Goal: Task Accomplishment & Management: Manage account settings

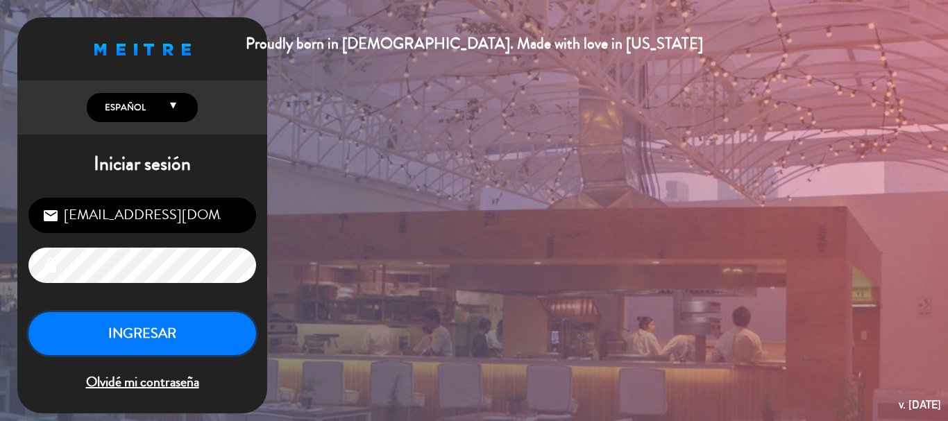
click at [207, 328] on button "INGRESAR" at bounding box center [142, 334] width 228 height 44
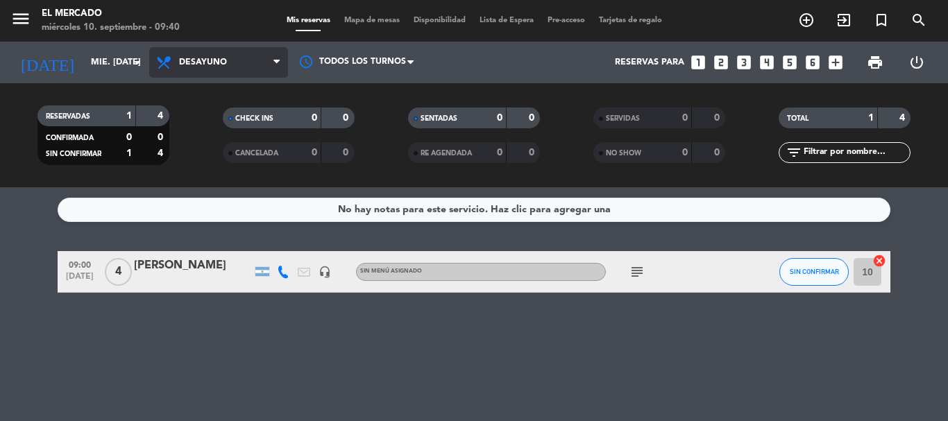
click at [189, 65] on span "Desayuno" at bounding box center [203, 63] width 48 height 10
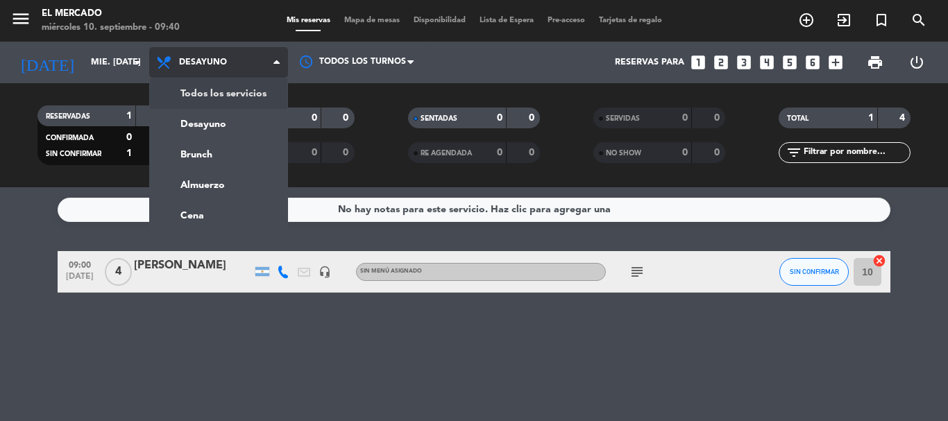
click at [205, 95] on div "menu El [PERSON_NAME] miércoles 10. septiembre - 09:40 Mis reservas Mapa de mes…" at bounding box center [474, 93] width 948 height 187
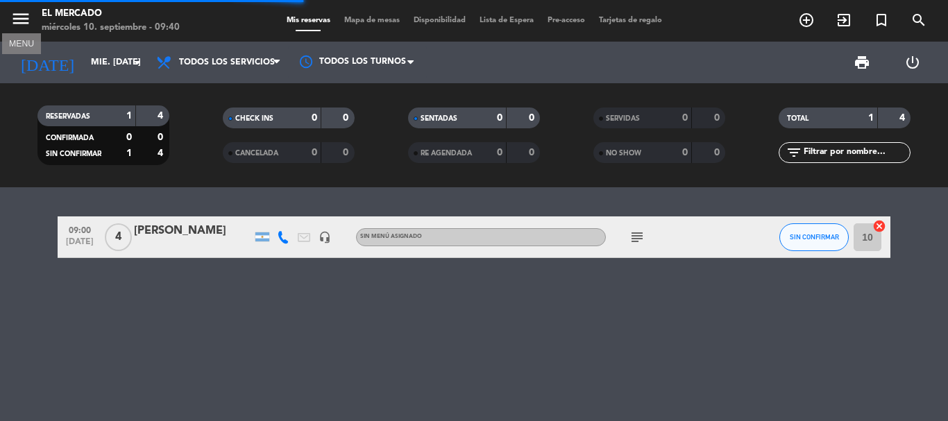
click at [22, 24] on icon "menu" at bounding box center [20, 18] width 21 height 21
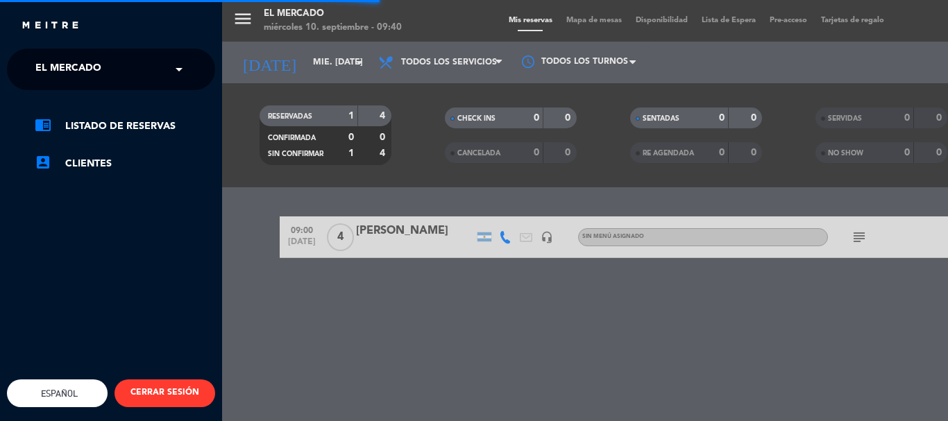
click at [115, 84] on ng-select "× El Mercado ×" at bounding box center [111, 70] width 208 height 42
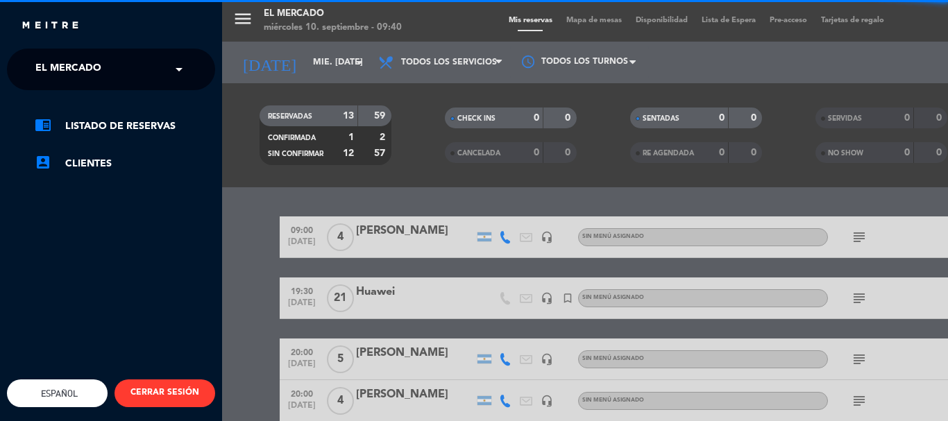
click at [131, 68] on input "text" at bounding box center [112, 70] width 169 height 31
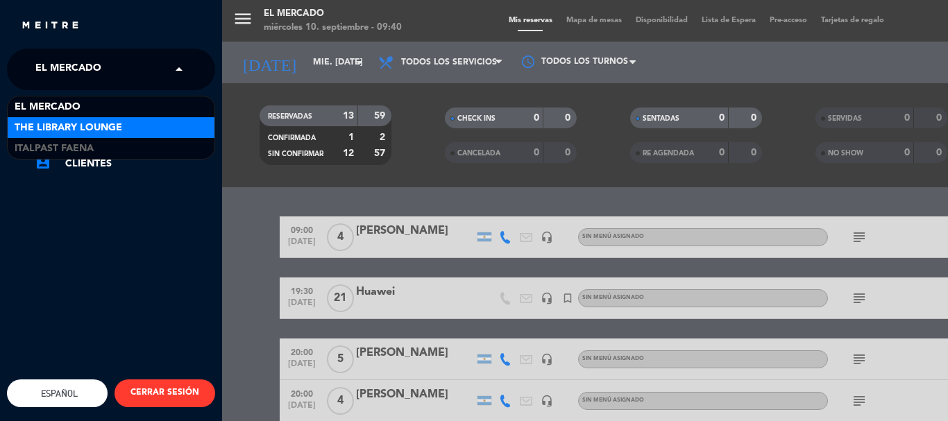
click at [94, 120] on span "The Library Lounge" at bounding box center [69, 128] width 108 height 16
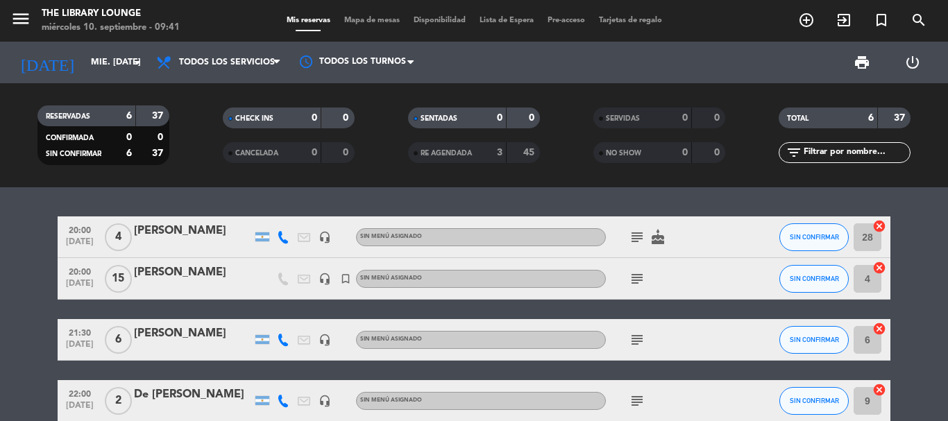
click at [645, 273] on span "subject" at bounding box center [637, 279] width 21 height 17
click at [641, 278] on icon "subject" at bounding box center [637, 279] width 17 height 17
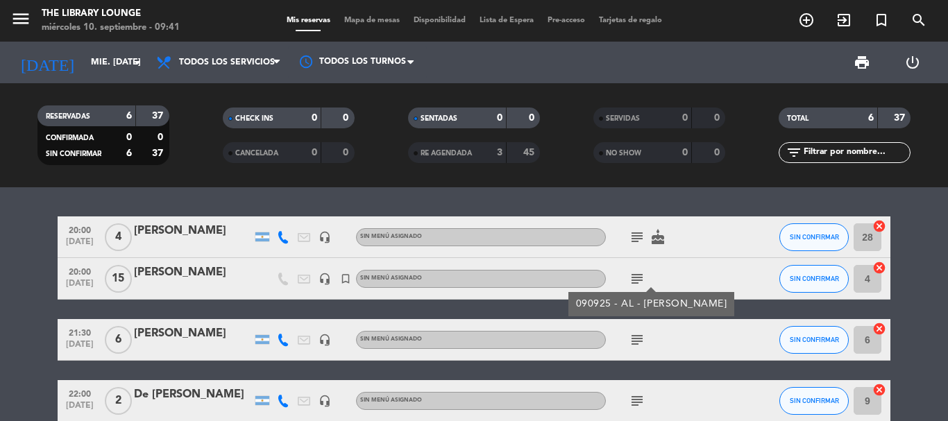
click at [26, 17] on icon "menu" at bounding box center [20, 18] width 21 height 21
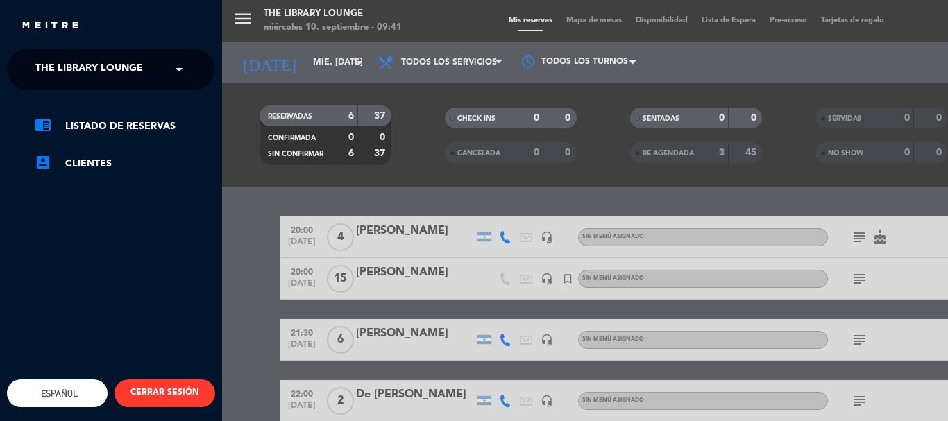
click at [116, 78] on span "The Library Lounge" at bounding box center [89, 69] width 108 height 29
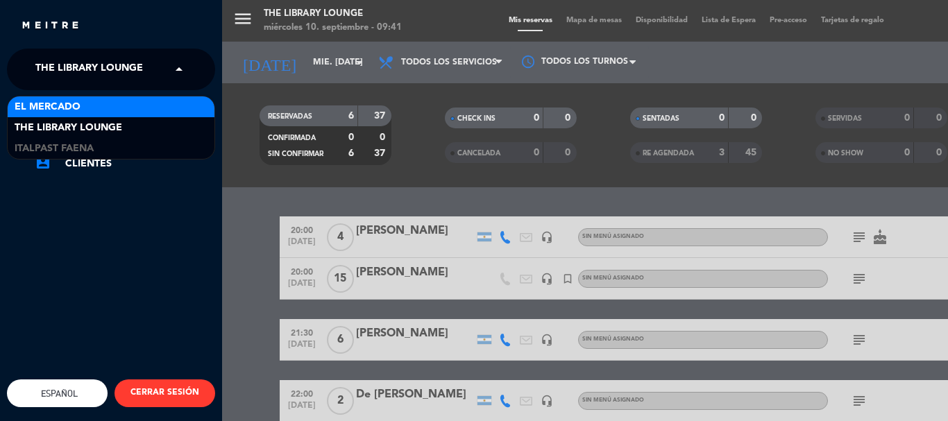
click at [85, 113] on div "El Mercado" at bounding box center [111, 106] width 207 height 21
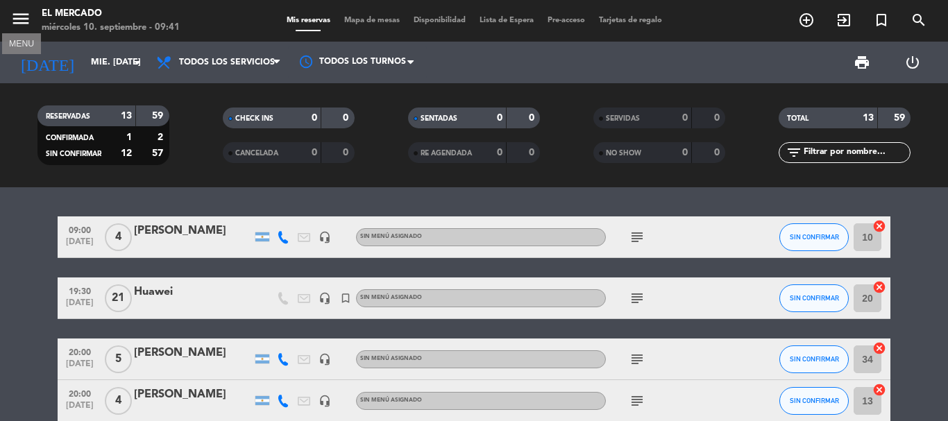
click at [23, 19] on icon "menu" at bounding box center [20, 18] width 21 height 21
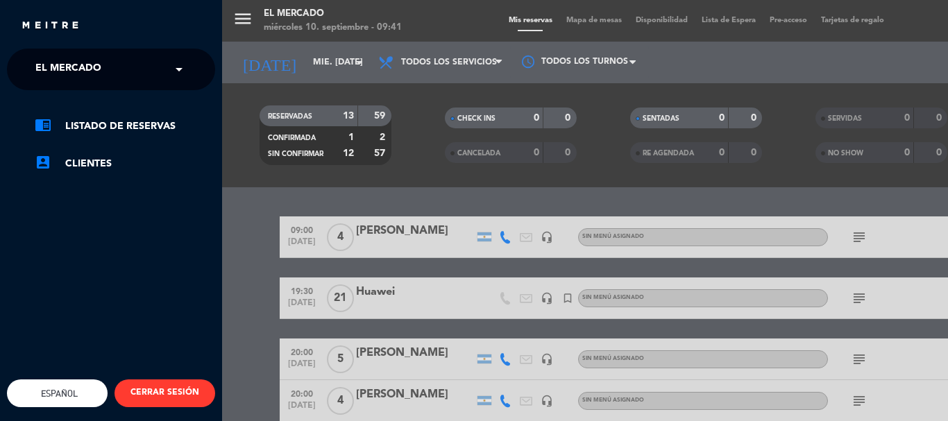
click at [64, 72] on span "El Mercado" at bounding box center [68, 69] width 66 height 29
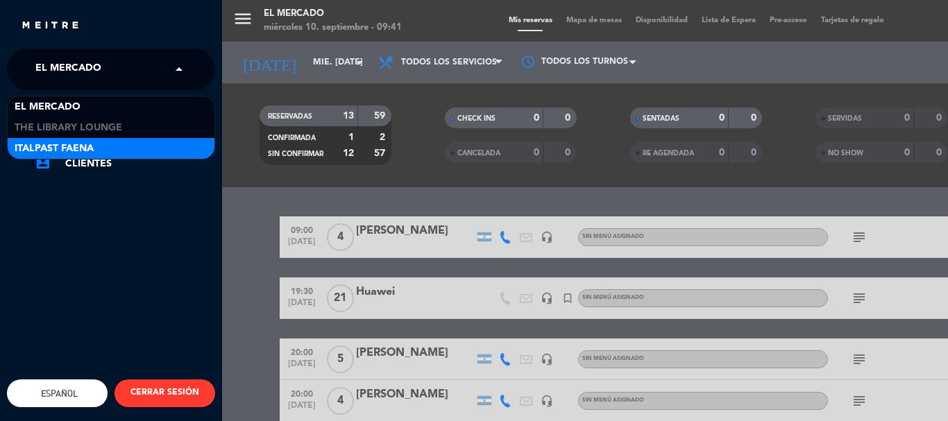
click at [54, 142] on span "Italpast Faena" at bounding box center [54, 149] width 79 height 16
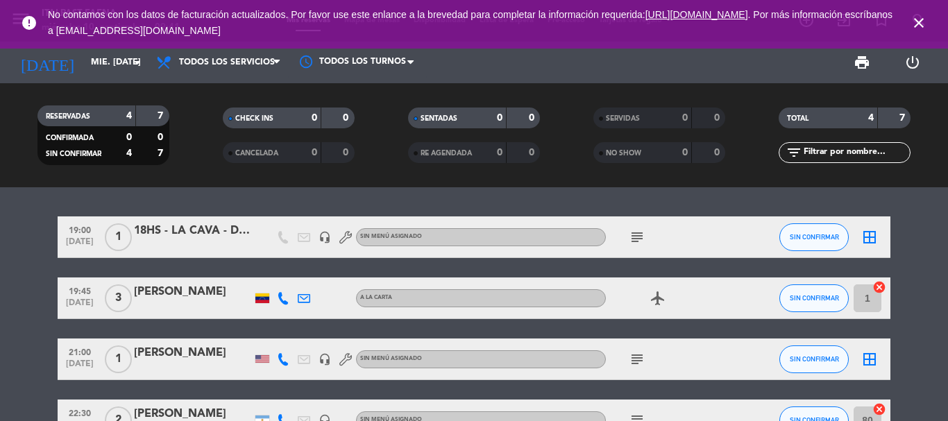
click at [917, 23] on icon "close" at bounding box center [918, 23] width 17 height 17
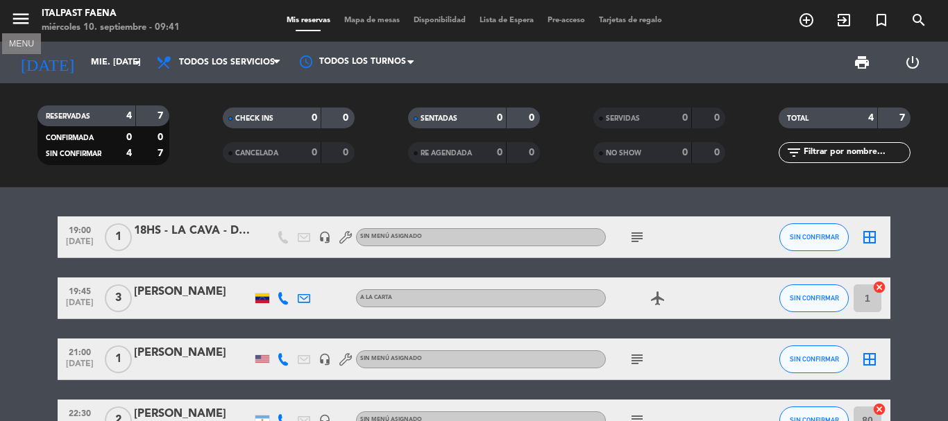
click at [11, 14] on icon "menu" at bounding box center [20, 18] width 21 height 21
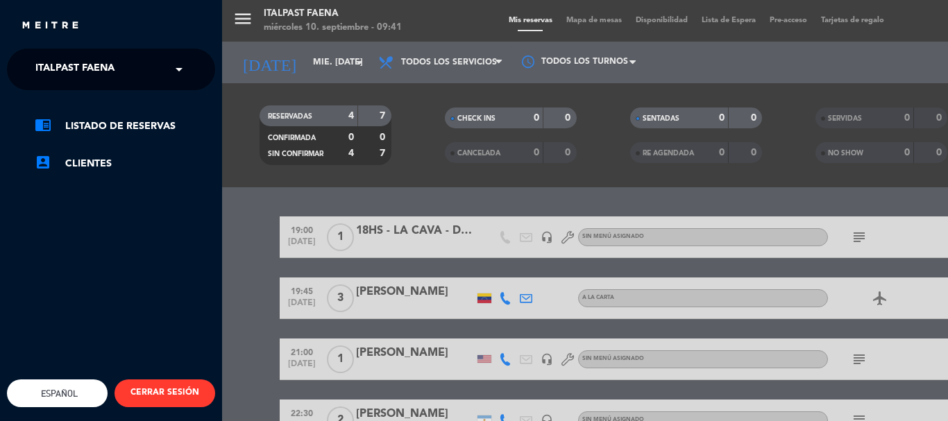
click at [107, 77] on span "Italpast Faena" at bounding box center [74, 69] width 79 height 29
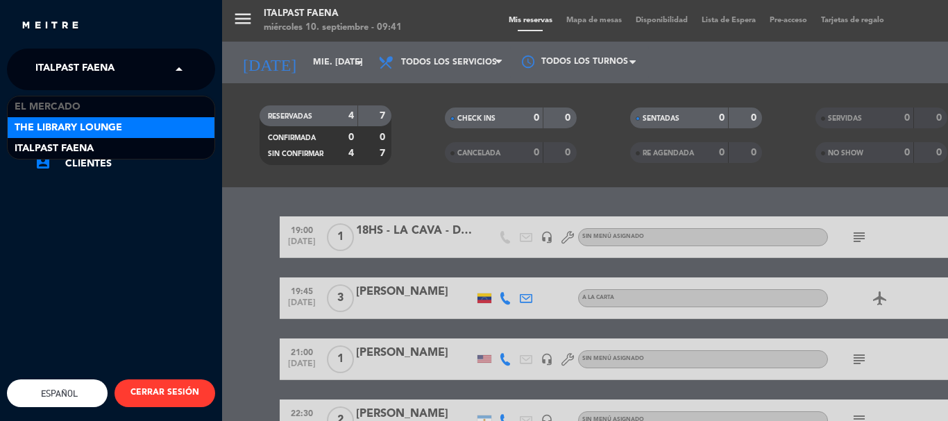
click at [89, 120] on span "The Library Lounge" at bounding box center [69, 128] width 108 height 16
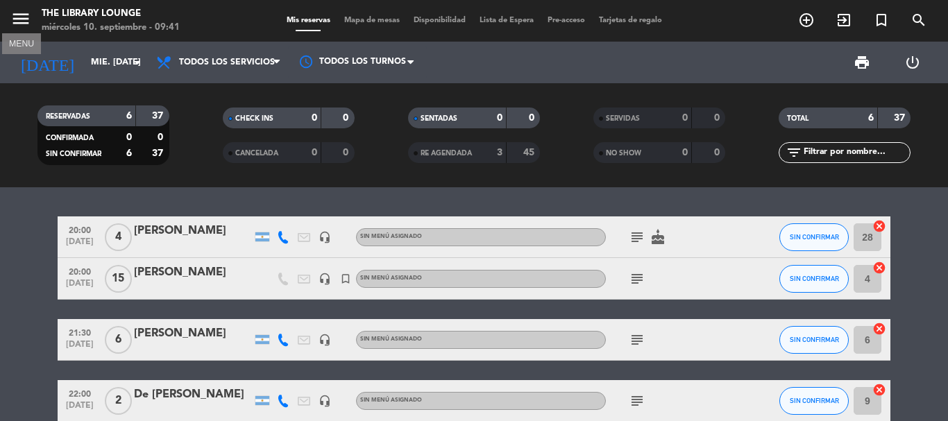
click at [19, 12] on icon "menu" at bounding box center [20, 18] width 21 height 21
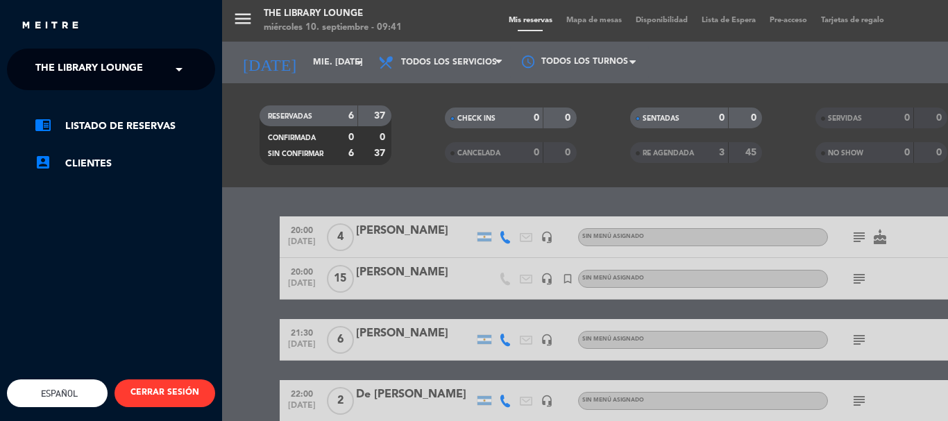
click at [90, 71] on span "The Library Lounge" at bounding box center [89, 69] width 108 height 29
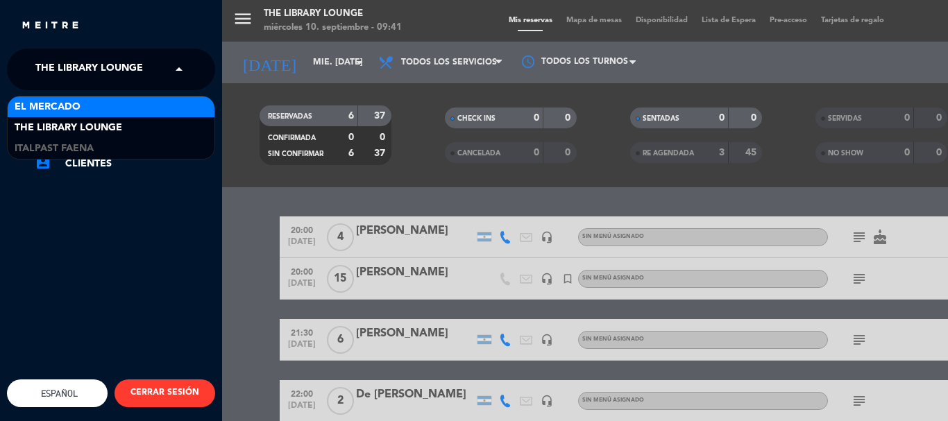
click at [77, 103] on span "El Mercado" at bounding box center [48, 107] width 66 height 16
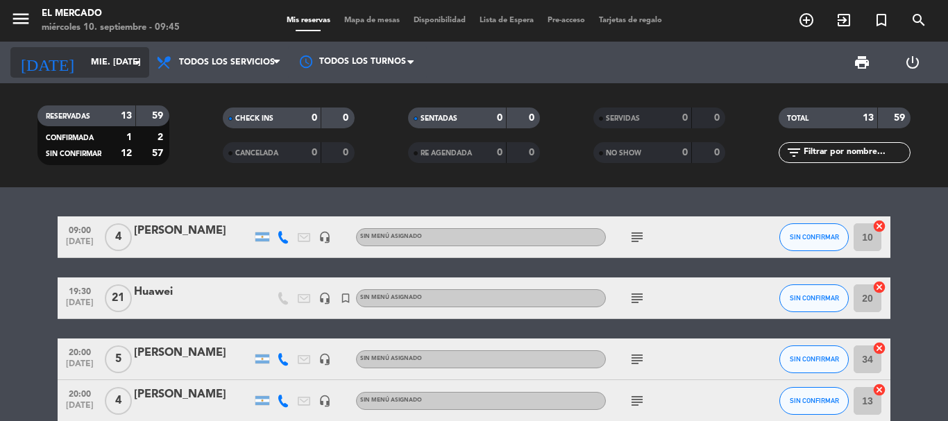
click at [99, 66] on input "mié. [DATE]" at bounding box center [142, 63] width 117 height 24
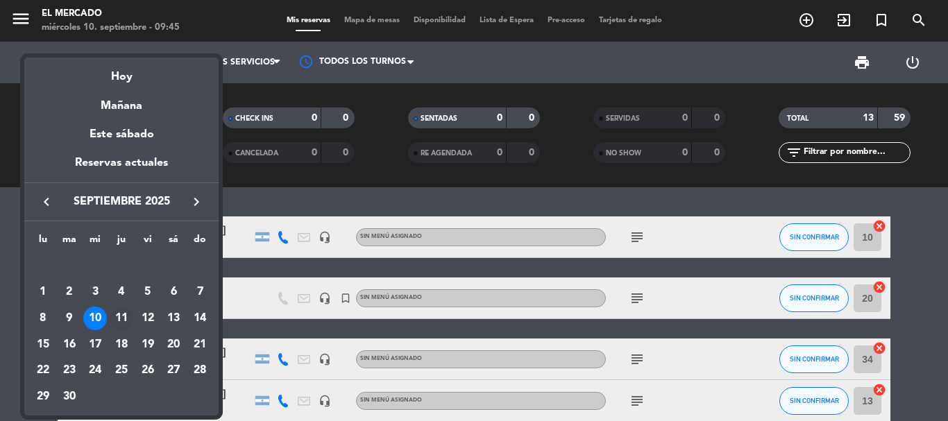
click at [127, 317] on div "11" at bounding box center [122, 319] width 24 height 24
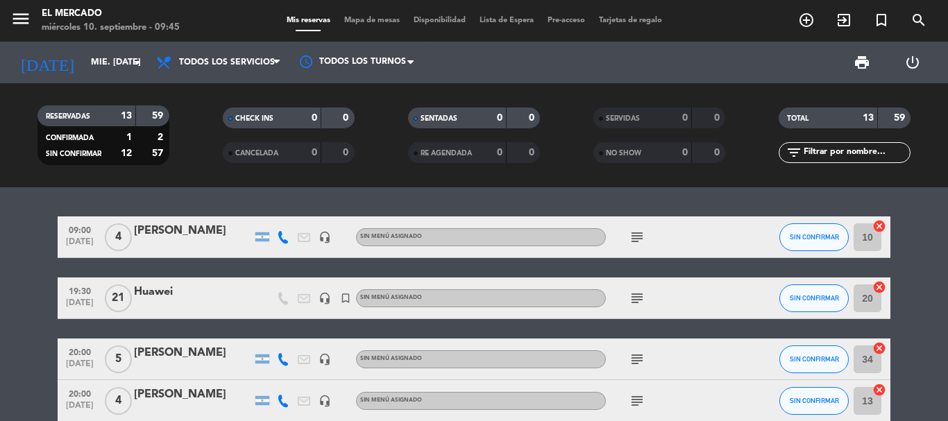
type input "[DEMOGRAPHIC_DATA] [DATE]"
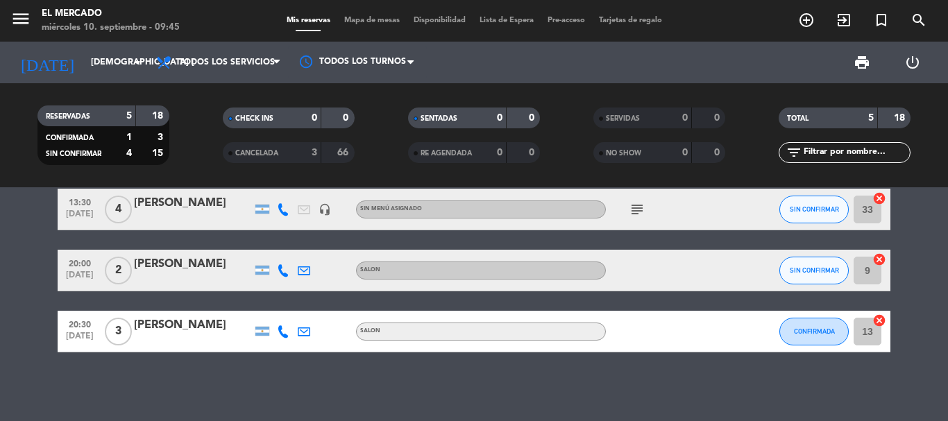
scroll to position [151, 0]
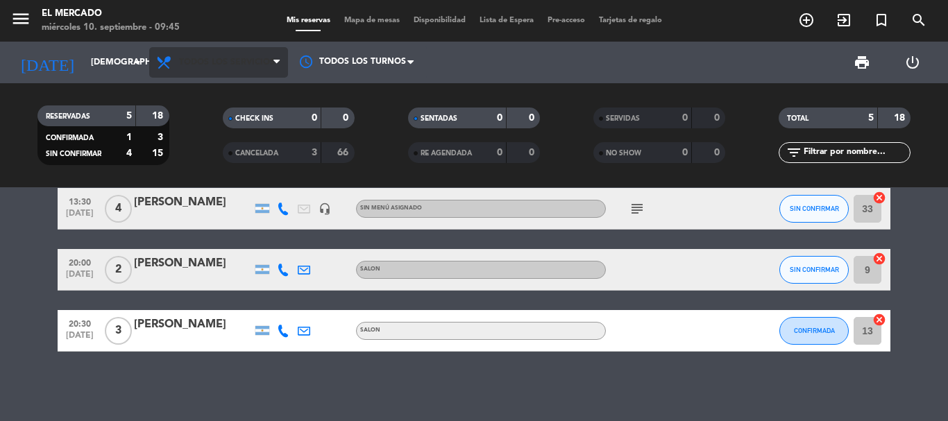
click at [192, 73] on span "Todos los servicios" at bounding box center [218, 62] width 139 height 31
drag, startPoint x: 228, startPoint y: 386, endPoint x: 246, endPoint y: 354, distance: 36.7
click at [233, 374] on div "12:30 [DATE] 3 [PERSON_NAME] GALERIA child_care SIN CONFIRMAR 82 cancel 13:00 […" at bounding box center [474, 304] width 948 height 234
click at [375, 17] on span "Mapa de mesas" at bounding box center [371, 21] width 69 height 8
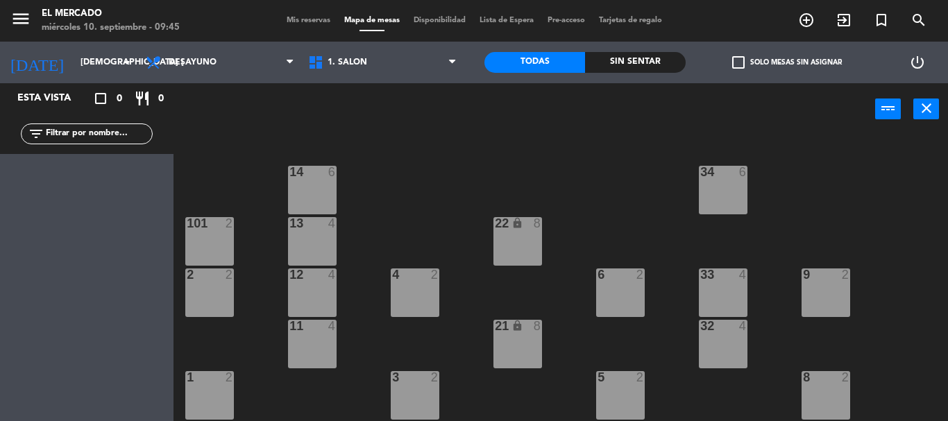
scroll to position [69, 0]
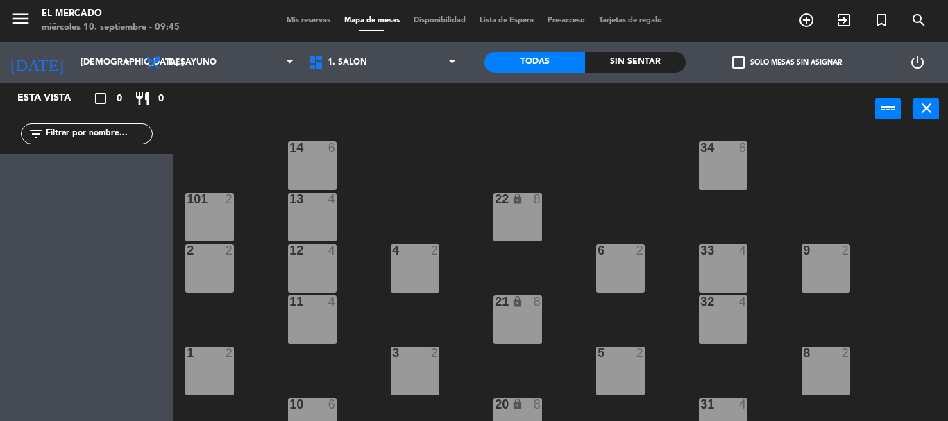
click at [432, 284] on div "4 2" at bounding box center [415, 268] width 49 height 49
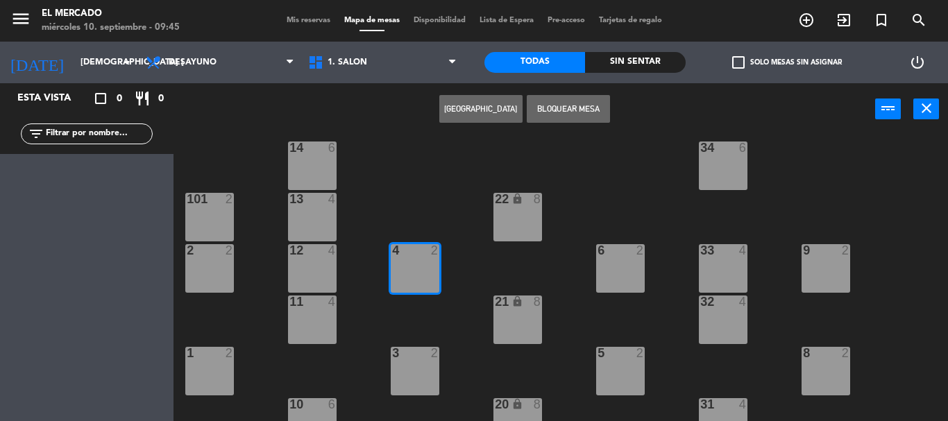
click at [500, 101] on button "[GEOGRAPHIC_DATA]" at bounding box center [480, 109] width 83 height 28
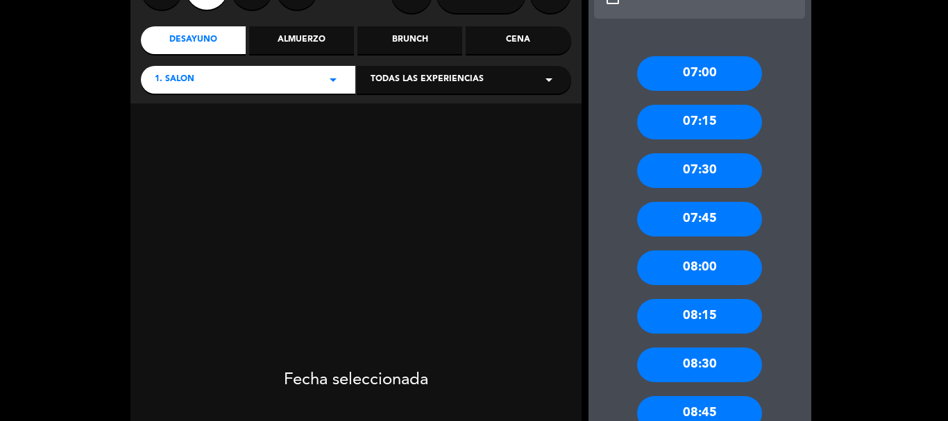
scroll to position [80, 0]
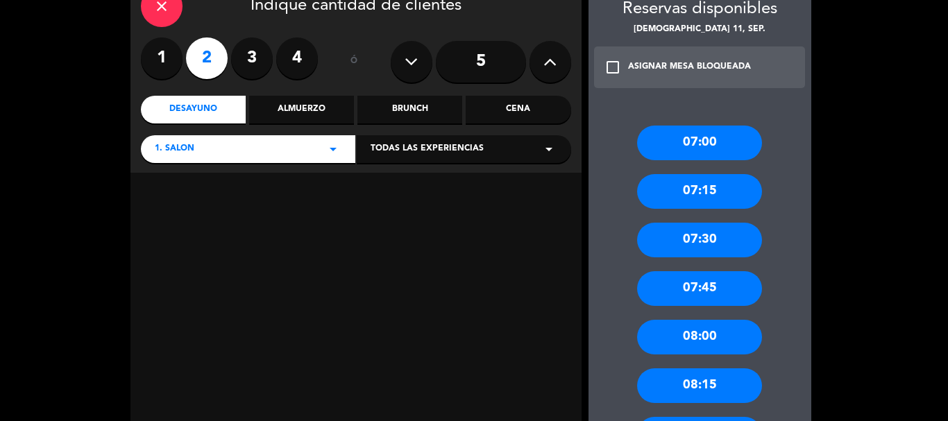
click at [494, 100] on div "Cena" at bounding box center [518, 110] width 105 height 28
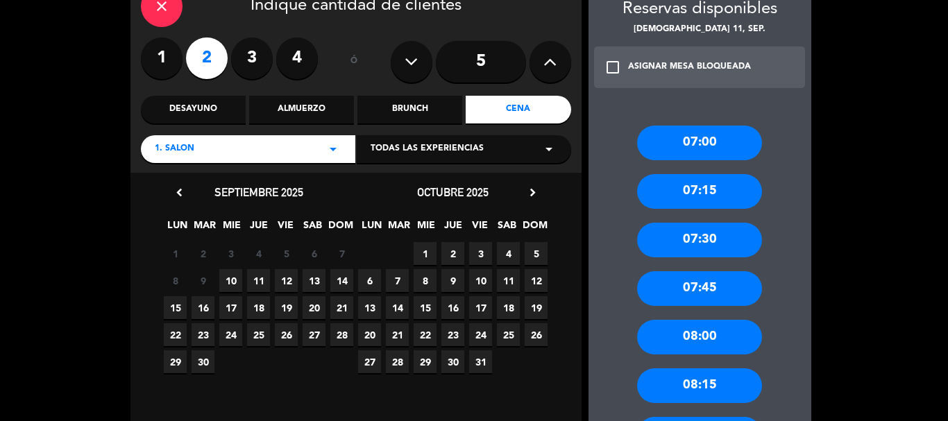
click at [259, 276] on span "11" at bounding box center [258, 280] width 23 height 23
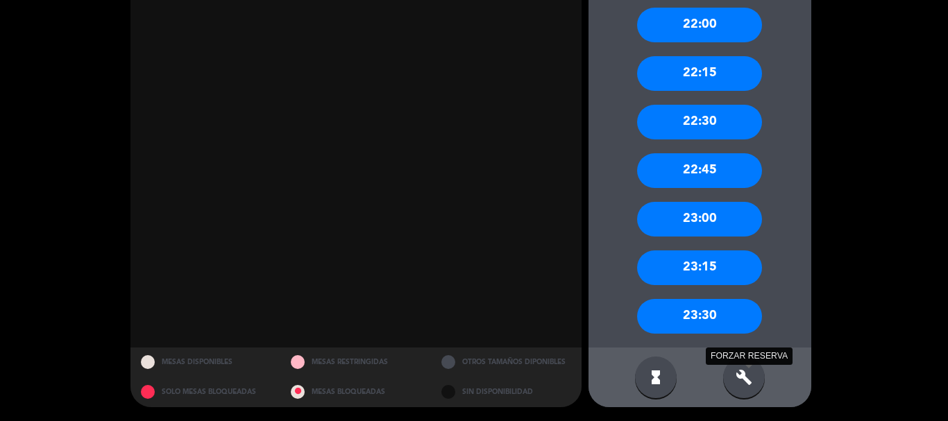
click at [743, 378] on icon "build" at bounding box center [744, 377] width 17 height 17
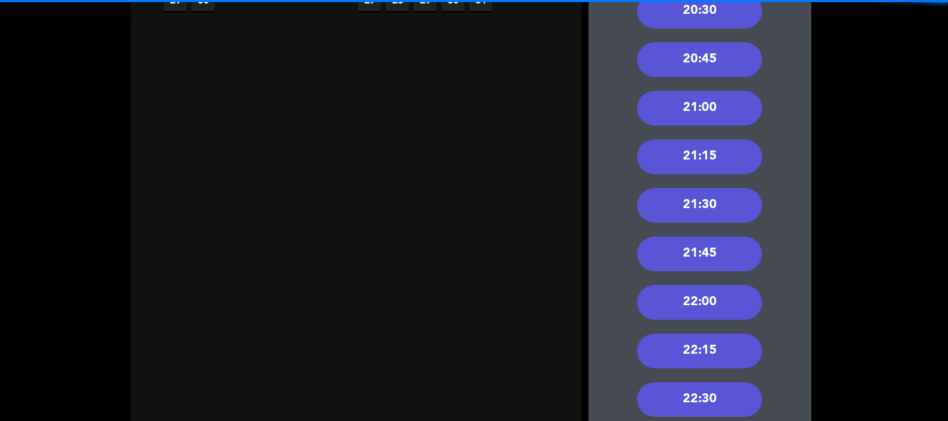
click at [706, 217] on div "21:30" at bounding box center [699, 205] width 125 height 35
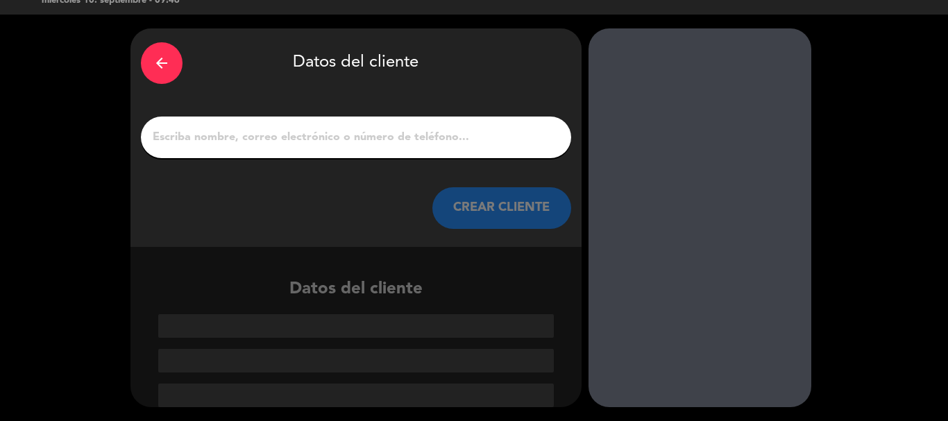
scroll to position [27, 0]
click at [418, 149] on div at bounding box center [356, 138] width 430 height 42
click at [421, 146] on input "1" at bounding box center [355, 137] width 409 height 19
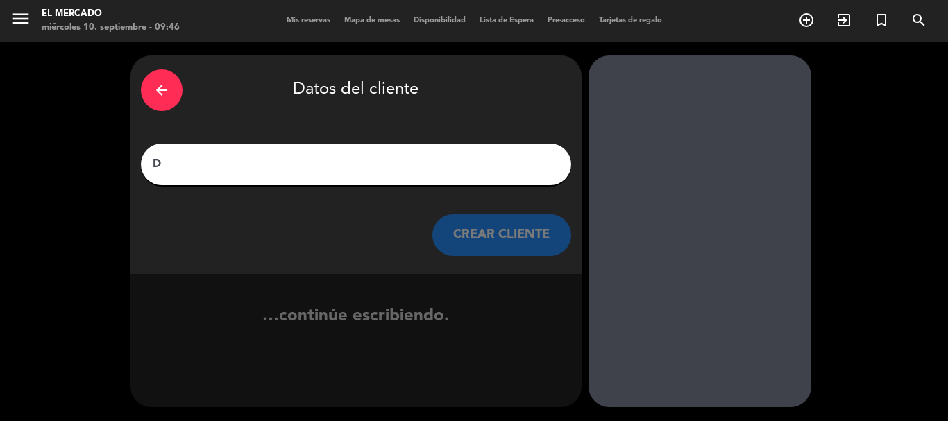
scroll to position [0, 0]
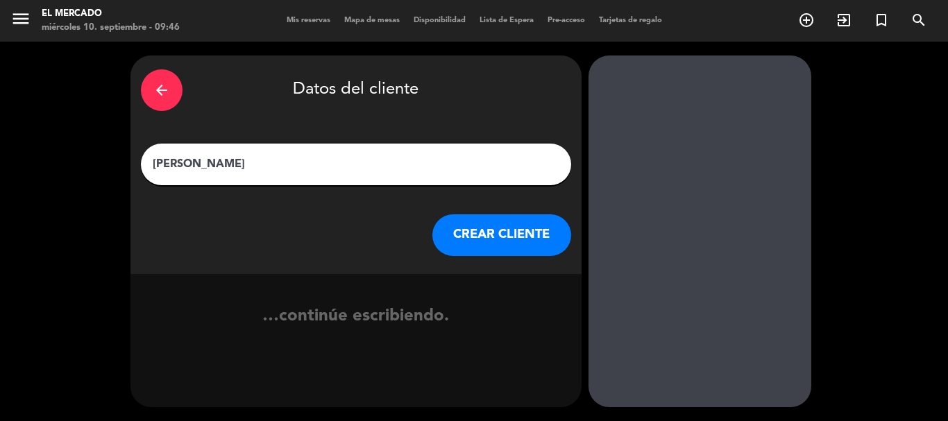
type input "[PERSON_NAME]"
click at [477, 232] on button "CREAR CLIENTE" at bounding box center [501, 235] width 139 height 42
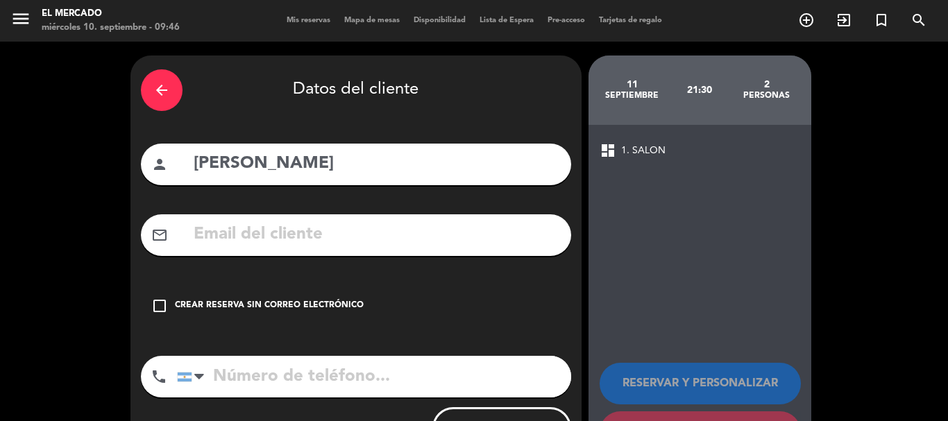
click at [371, 289] on div "check_box_outline_blank Crear reserva sin correo electrónico" at bounding box center [356, 306] width 430 height 42
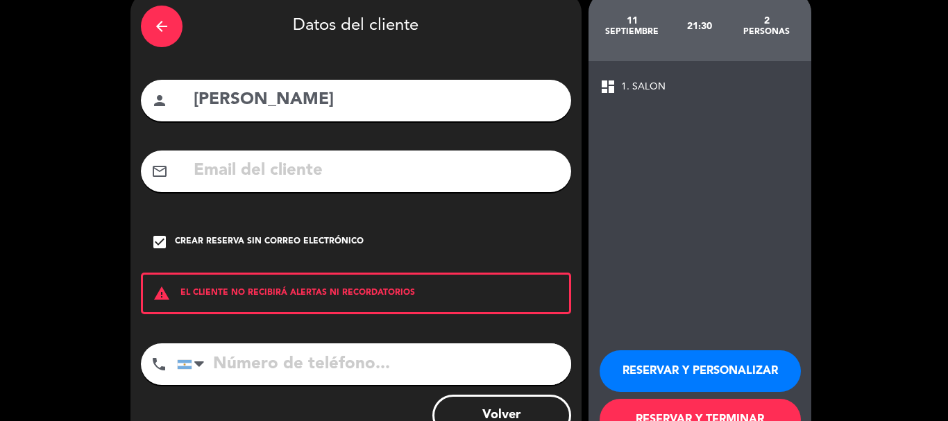
scroll to position [114, 0]
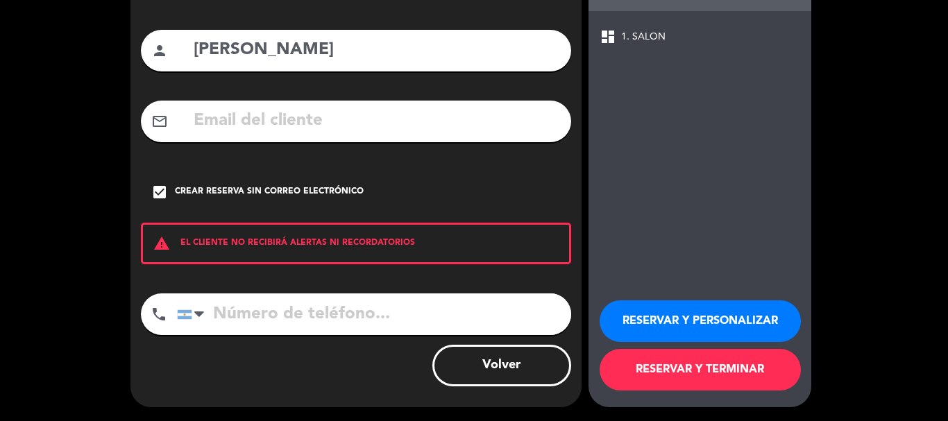
click at [457, 46] on input "[PERSON_NAME]" at bounding box center [376, 50] width 368 height 28
type input "[PERSON_NAME] - VIP"
click at [700, 328] on button "RESERVAR Y PERSONALIZAR" at bounding box center [700, 321] width 201 height 42
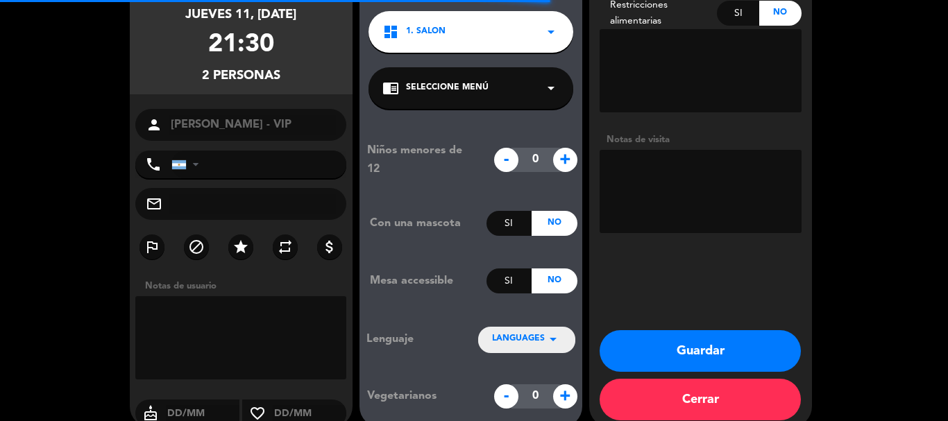
scroll to position [56, 0]
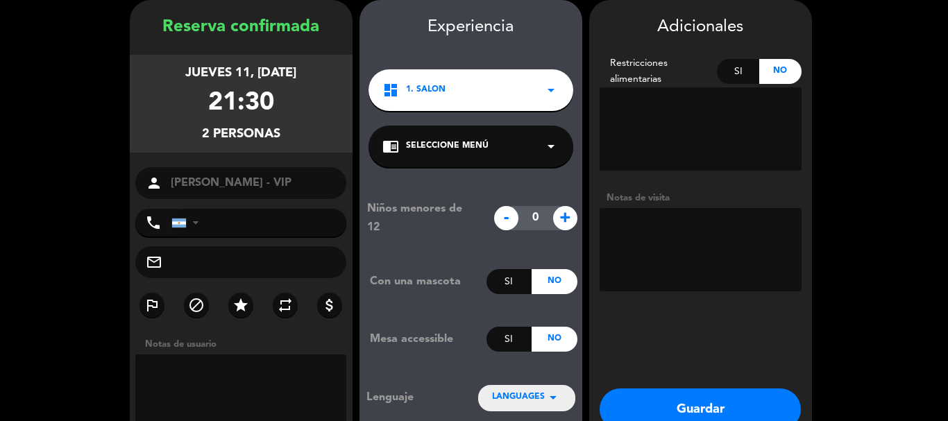
click at [644, 222] on textarea at bounding box center [701, 249] width 202 height 83
type textarea "100925 - YM - Adentro - VIP -"
click at [731, 404] on button "Guardar" at bounding box center [700, 410] width 201 height 42
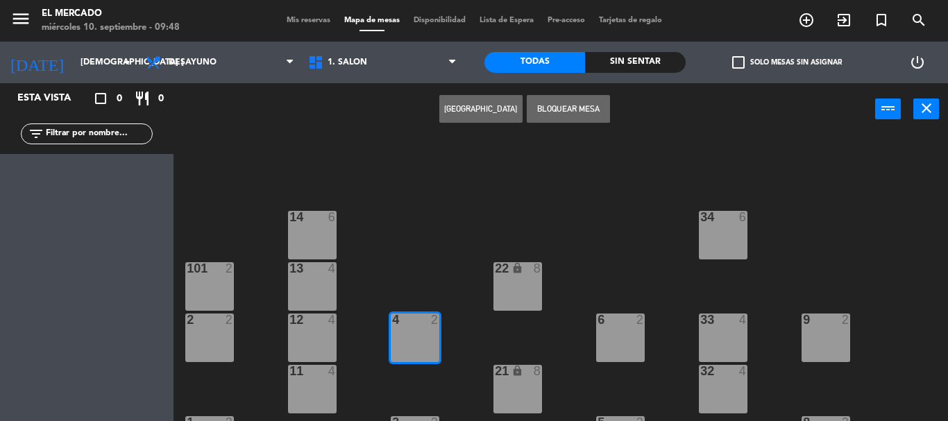
click at [765, 133] on div "Crear Reserva Bloquear Mesa power_input close" at bounding box center [524, 109] width 702 height 53
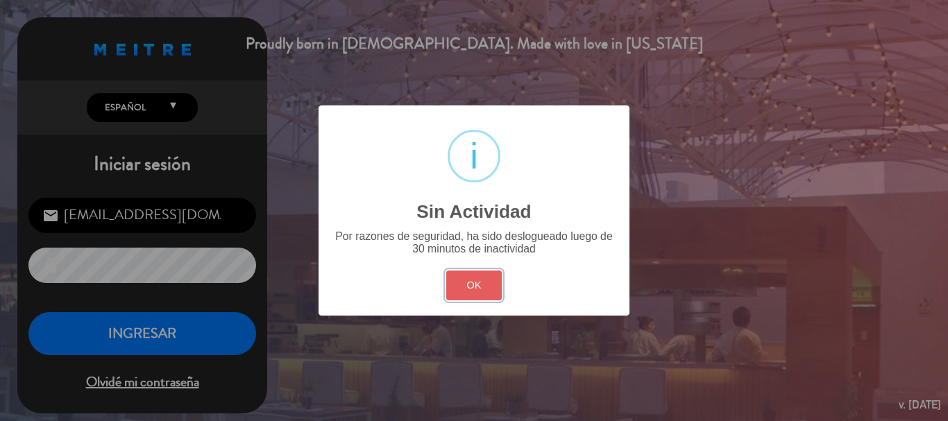
click at [494, 278] on button "OK" at bounding box center [474, 286] width 56 height 30
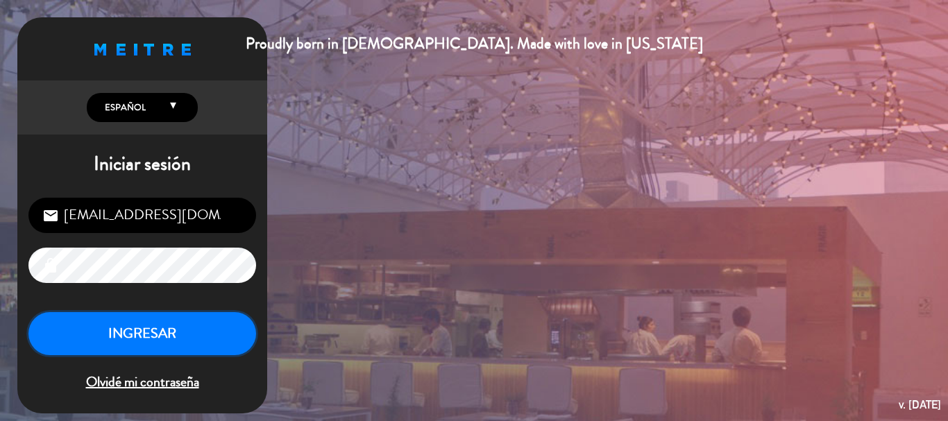
click at [218, 322] on button "INGRESAR" at bounding box center [142, 334] width 228 height 44
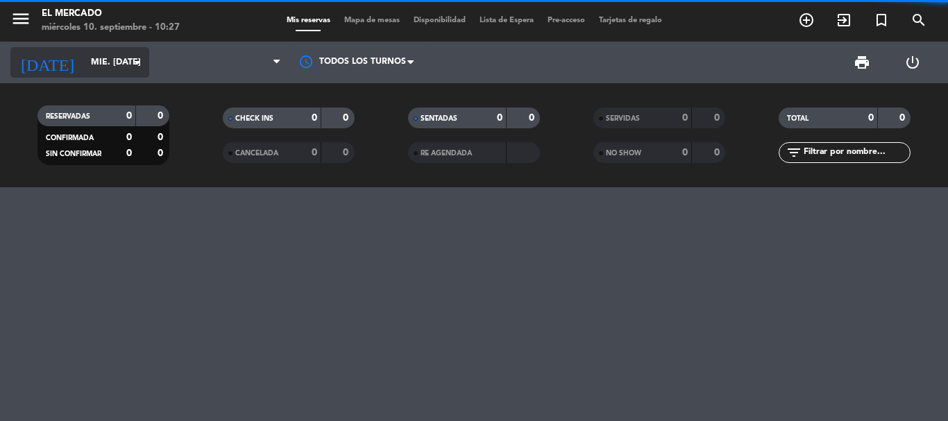
click at [84, 62] on input "mié. [DATE]" at bounding box center [142, 63] width 117 height 24
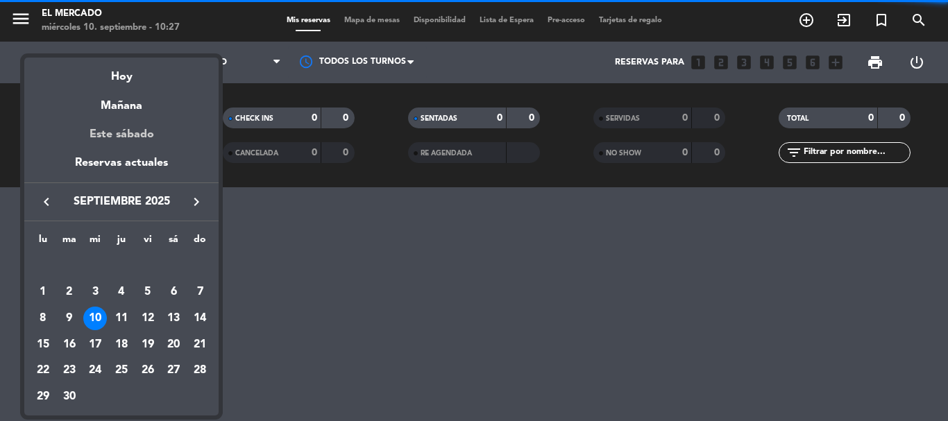
click at [133, 128] on div "Este sábado" at bounding box center [121, 134] width 194 height 39
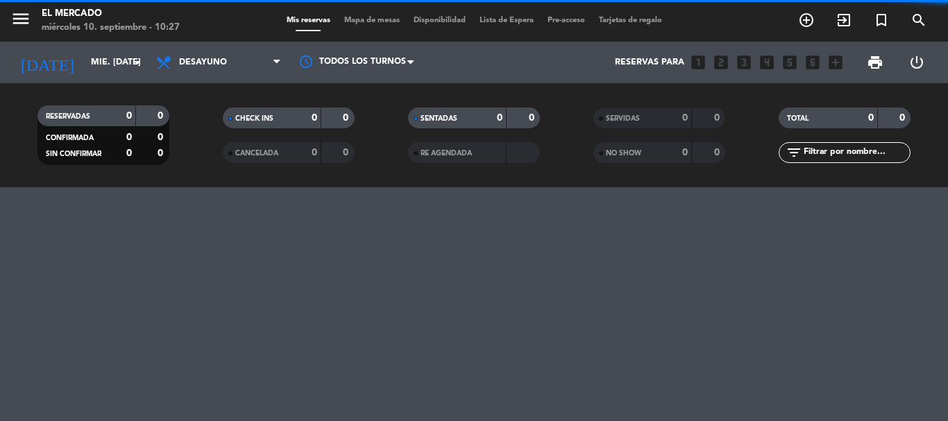
type input "sáb. [DATE]"
click at [34, 21] on span "menu" at bounding box center [25, 21] width 31 height 33
click at [29, 25] on icon "menu" at bounding box center [20, 18] width 21 height 21
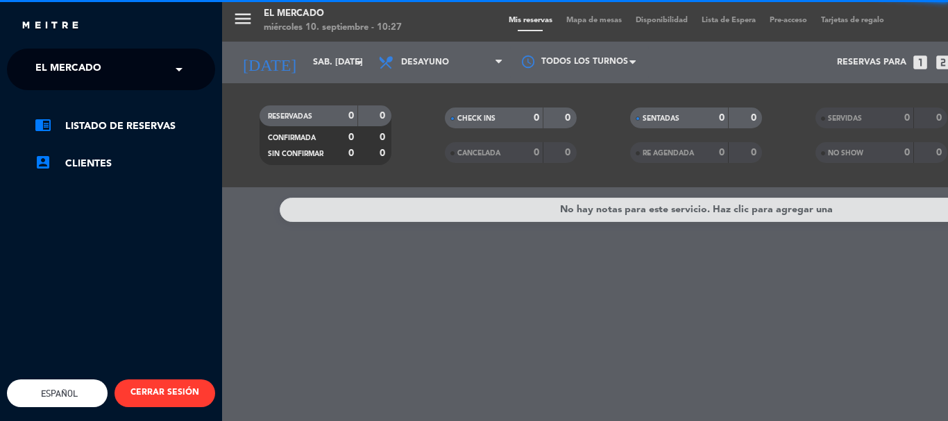
click at [108, 71] on div "× El [PERSON_NAME]" at bounding box center [76, 69] width 92 height 29
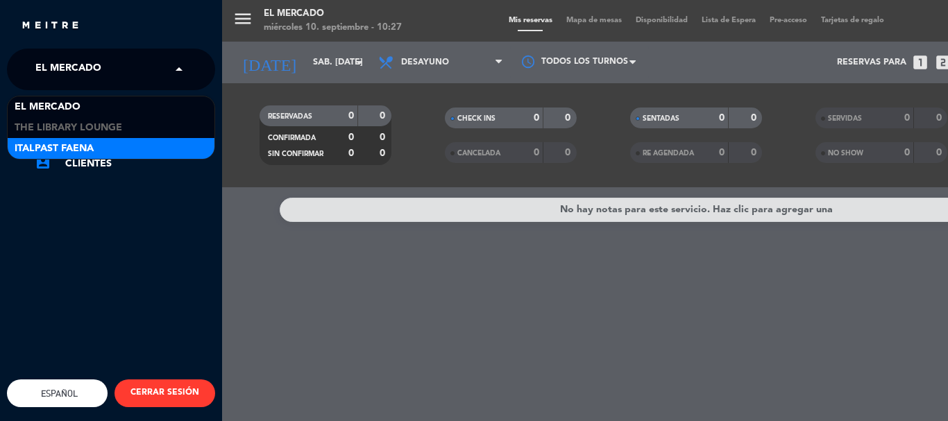
click at [83, 141] on span "Italpast Faena" at bounding box center [54, 149] width 79 height 16
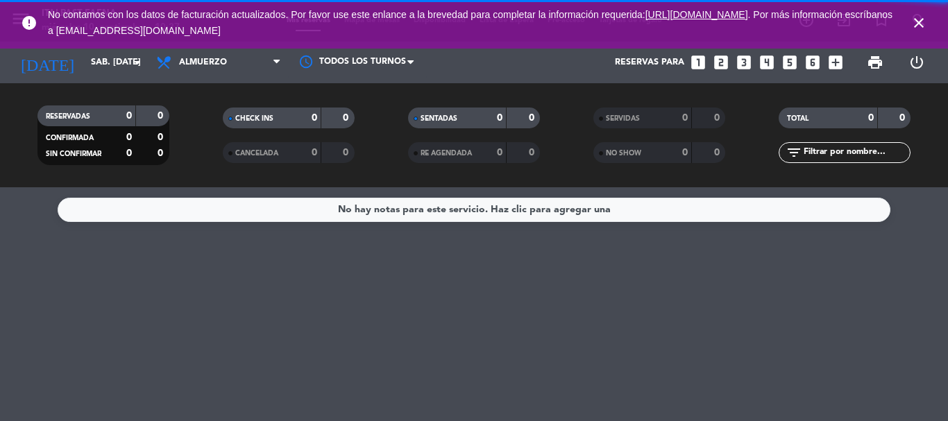
click at [921, 19] on icon "close" at bounding box center [918, 23] width 17 height 17
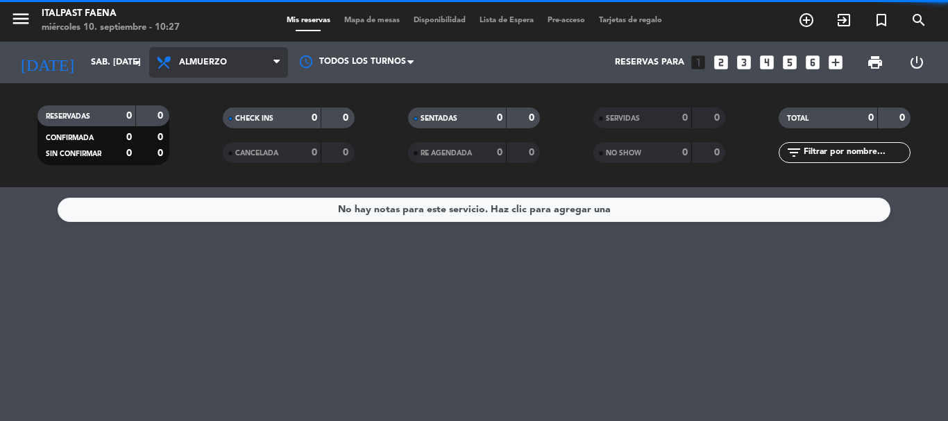
click at [216, 68] on span "Almuerzo" at bounding box center [218, 62] width 139 height 31
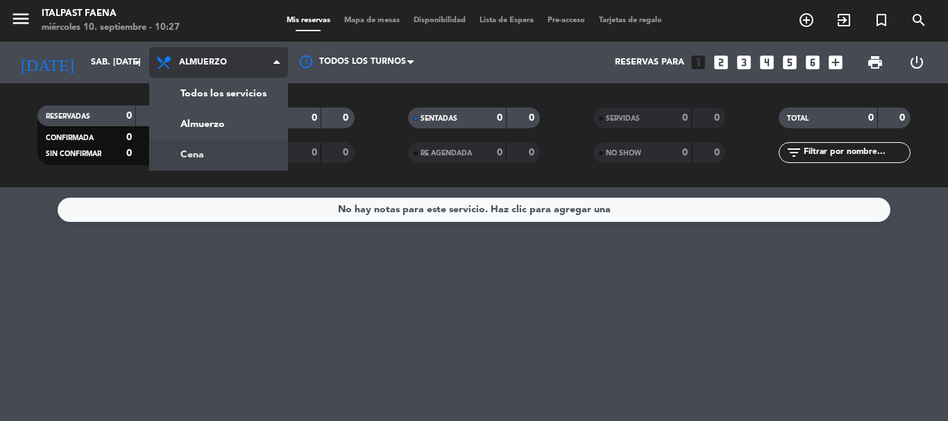
click at [223, 156] on div "menu Italpast Faena miércoles 10. septiembre - 10:27 Mis reservas Mapa de mesas…" at bounding box center [474, 93] width 948 height 187
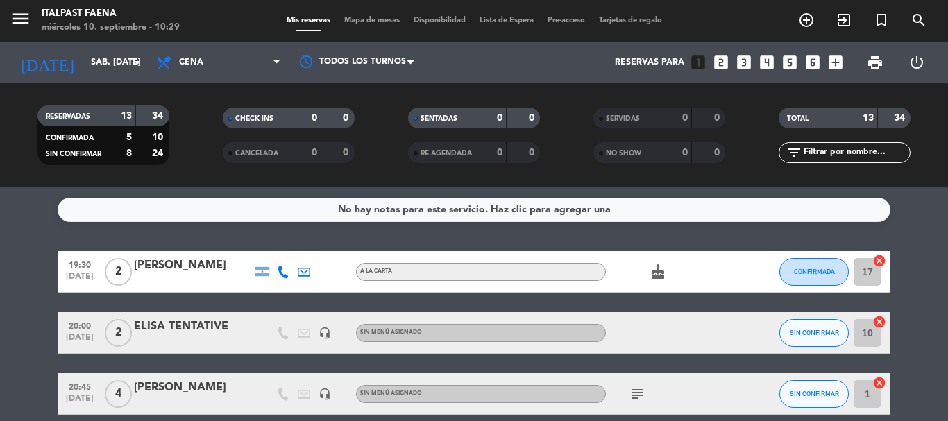
click at [351, 19] on span "Mapa de mesas" at bounding box center [371, 21] width 69 height 8
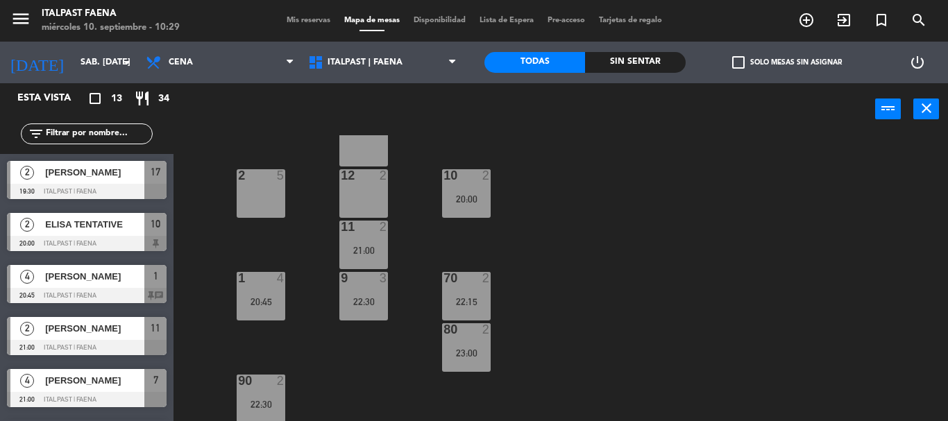
scroll to position [352, 0]
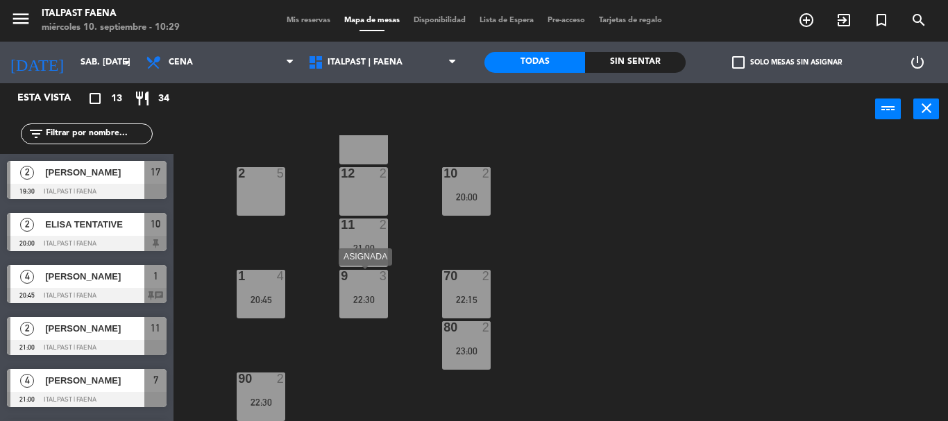
click at [364, 303] on div "22:30" at bounding box center [363, 300] width 49 height 10
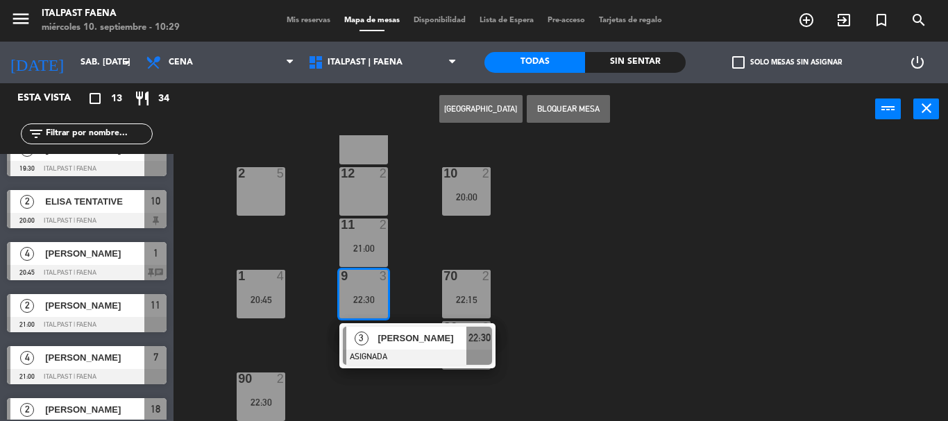
scroll to position [0, 0]
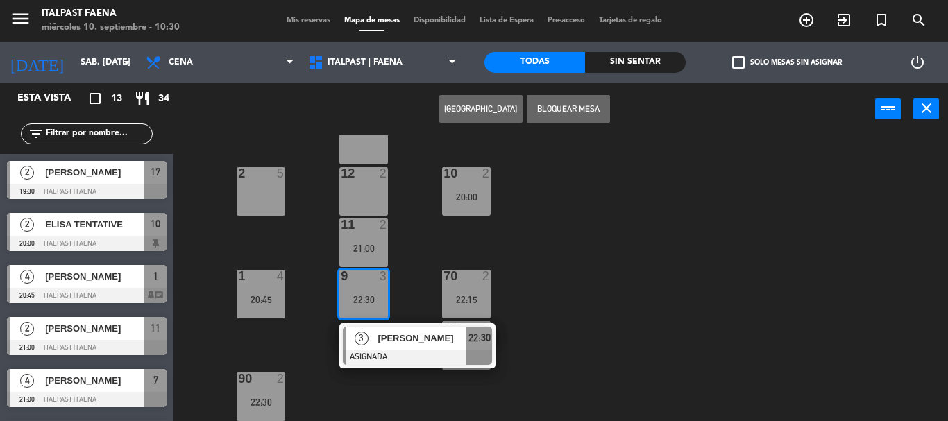
click at [888, 12] on icon "turned_in_not" at bounding box center [881, 20] width 17 height 17
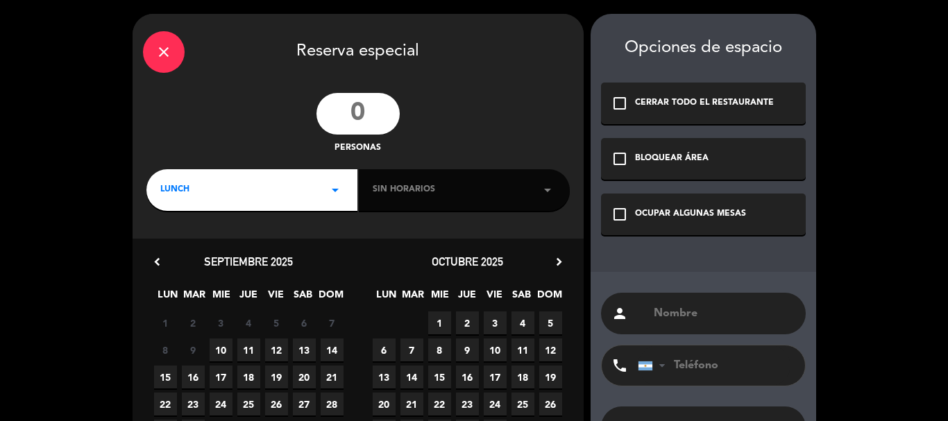
click at [377, 108] on input "number" at bounding box center [357, 114] width 83 height 42
type input "21"
click at [239, 196] on div "LUNCH arrow_drop_down" at bounding box center [251, 190] width 211 height 42
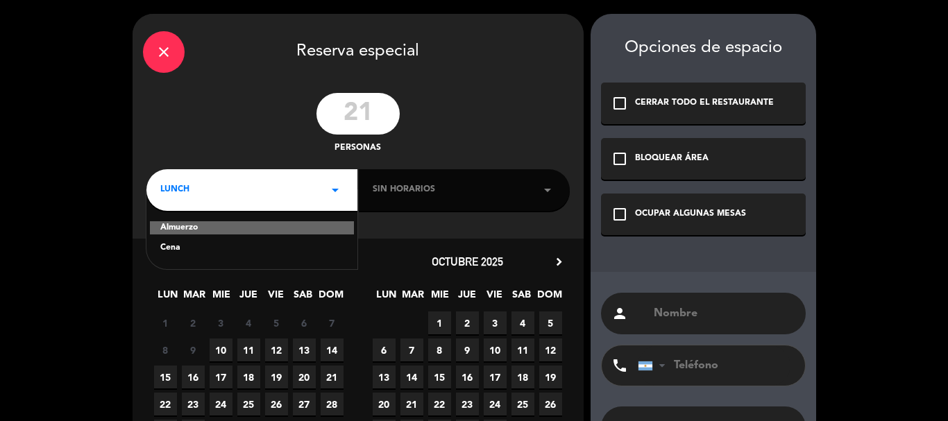
click at [177, 245] on div "Cena" at bounding box center [251, 248] width 183 height 14
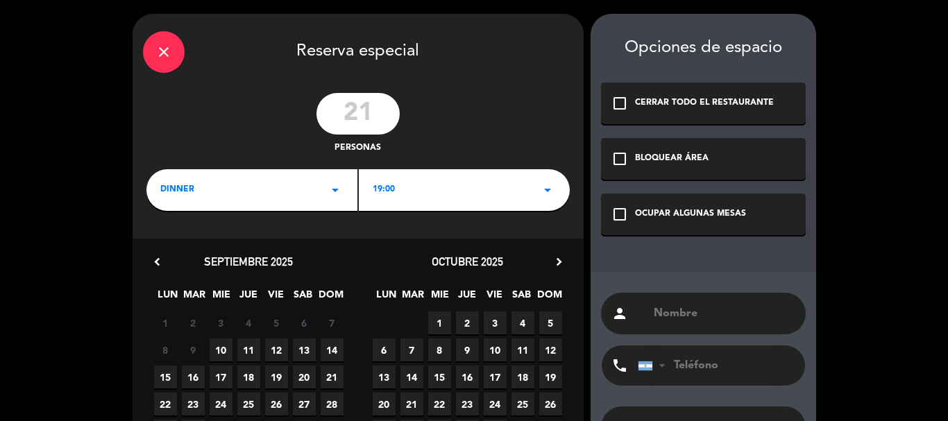
click at [709, 228] on div "check_box_outline_blank OCUPAR ALGUNAS MESAS" at bounding box center [703, 215] width 205 height 42
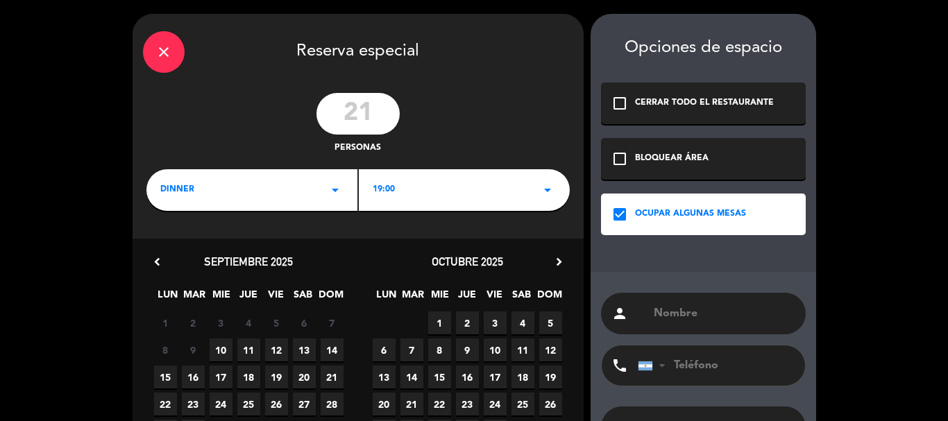
click at [434, 198] on div "19:00 arrow_drop_down" at bounding box center [464, 190] width 211 height 42
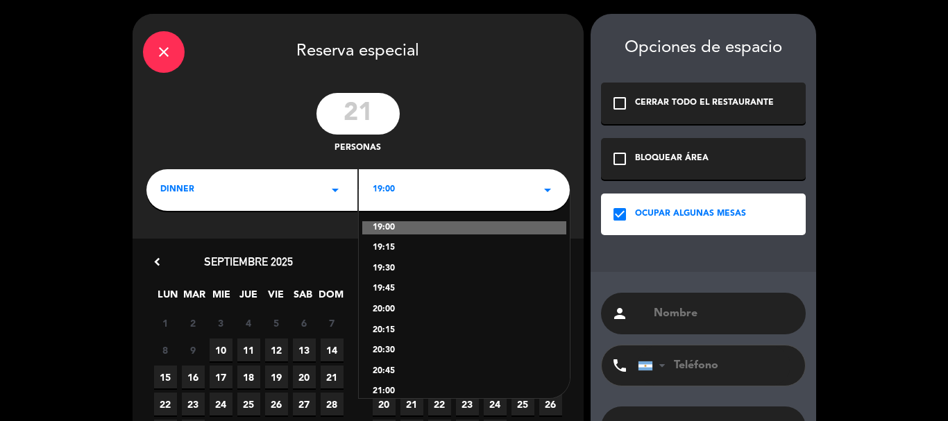
click at [380, 361] on div "19:00 19:15 19:30 19:45 20:00 20:15 20:30 20:45 21:00 21:15 21:30 21:45 22:00 2…" at bounding box center [464, 294] width 211 height 208
click at [378, 371] on div "20:45" at bounding box center [464, 372] width 183 height 14
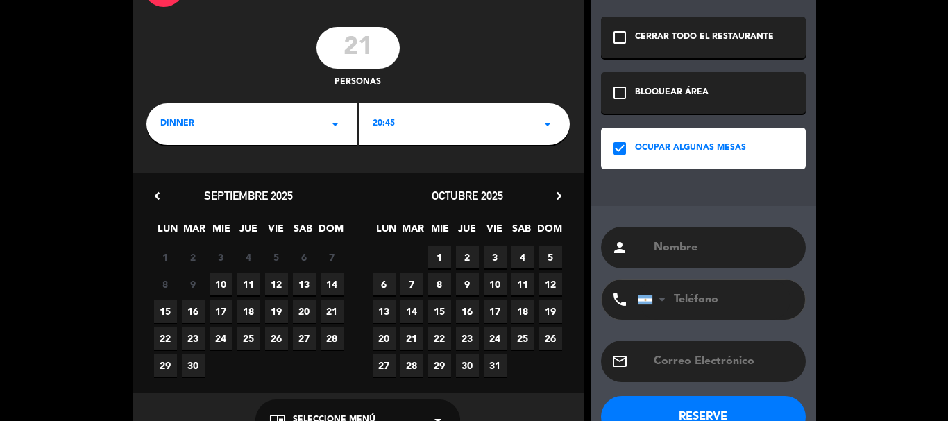
scroll to position [69, 0]
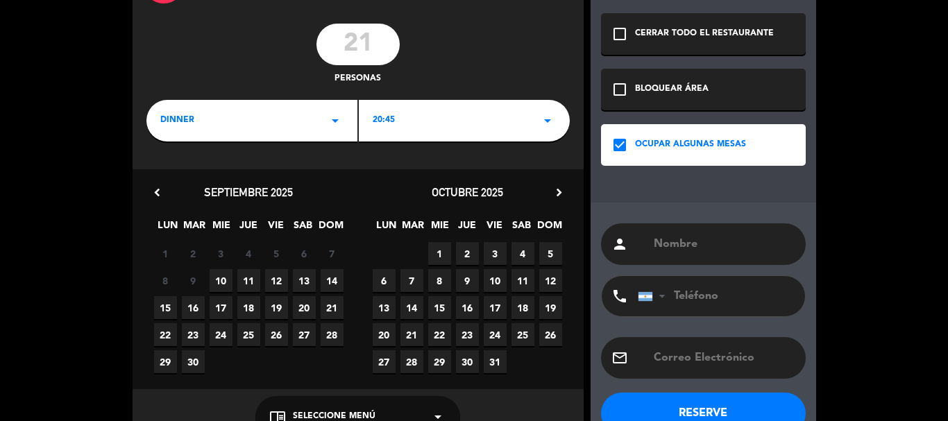
click at [296, 282] on span "13" at bounding box center [304, 280] width 23 height 23
click at [687, 245] on input "text" at bounding box center [723, 244] width 143 height 19
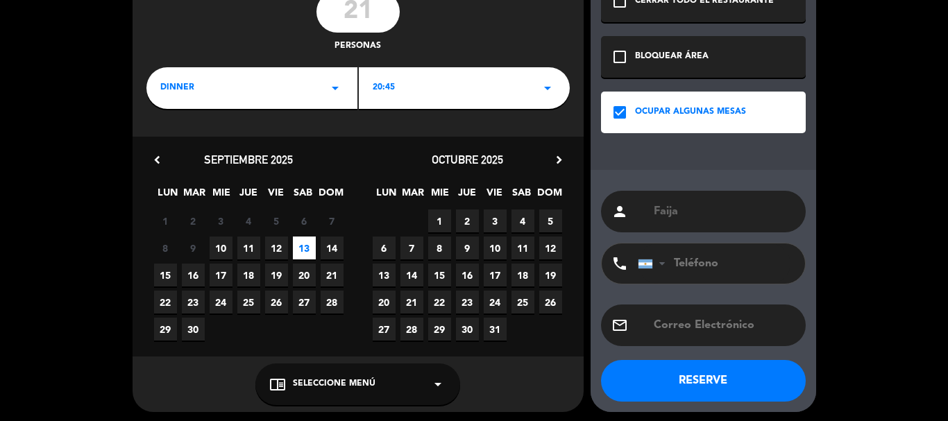
scroll to position [106, 0]
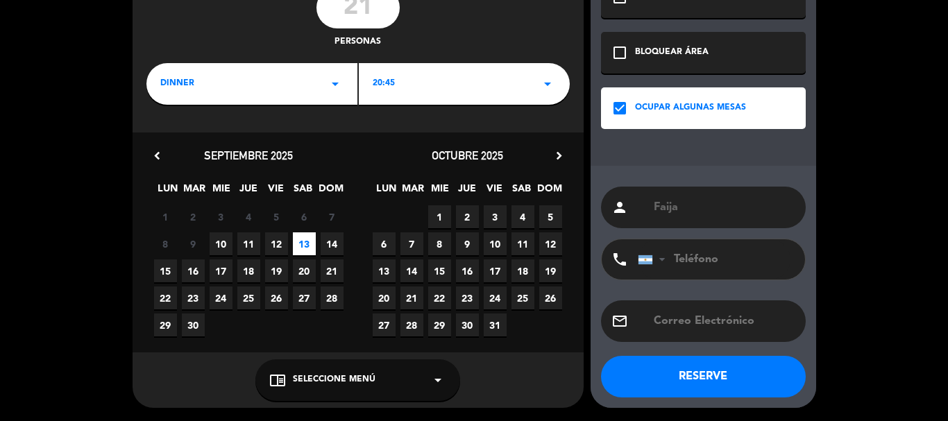
type input "Faija"
click at [704, 350] on div "person Faija phone [GEOGRAPHIC_DATA] +1 [GEOGRAPHIC_DATA] +44 [GEOGRAPHIC_DATA]…" at bounding box center [704, 287] width 226 height 242
click at [705, 374] on button "RESERVE" at bounding box center [703, 377] width 205 height 42
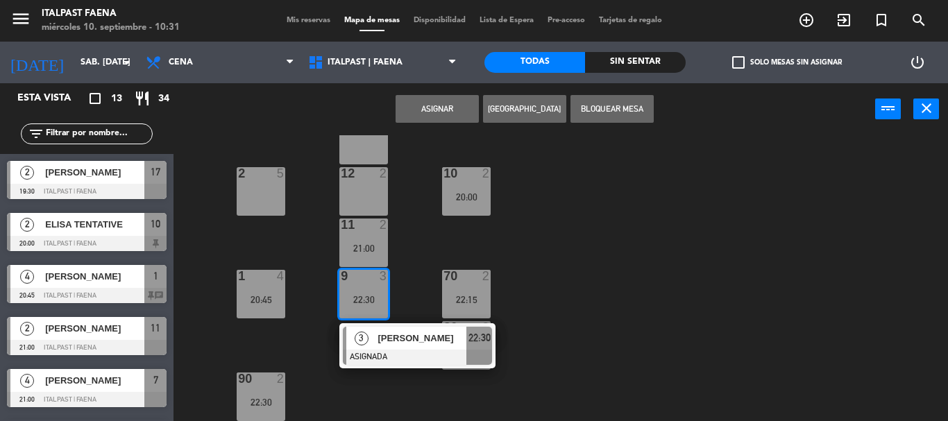
click at [318, 17] on span "Mis reservas" at bounding box center [309, 21] width 58 height 8
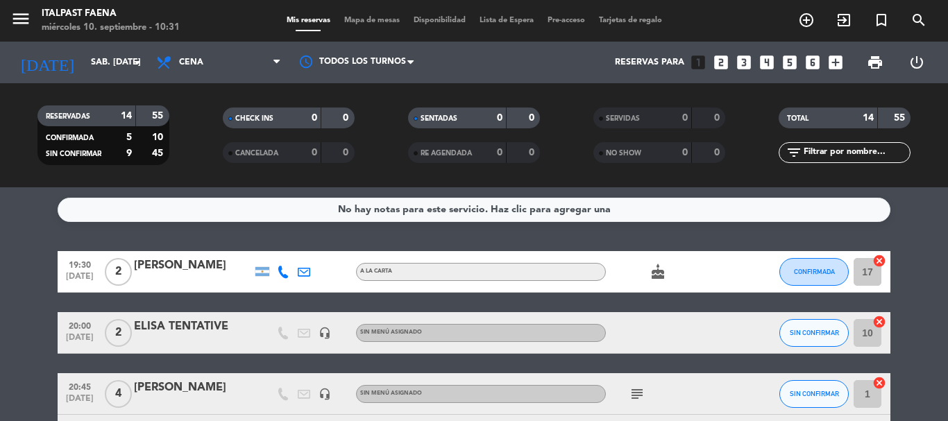
scroll to position [208, 0]
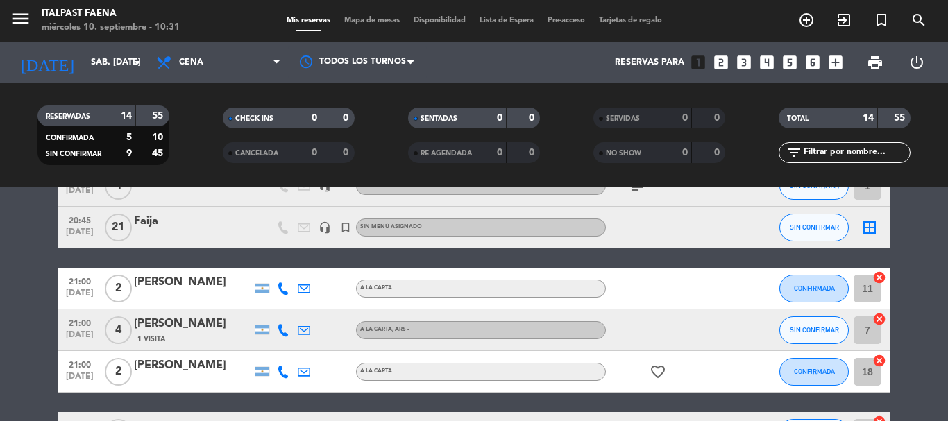
click at [192, 236] on div at bounding box center [193, 236] width 118 height 11
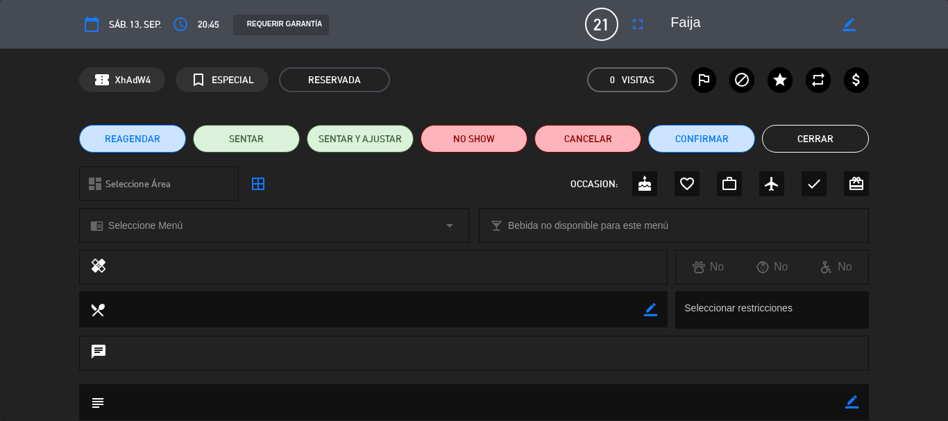
click at [852, 407] on icon "border_color" at bounding box center [851, 402] width 13 height 13
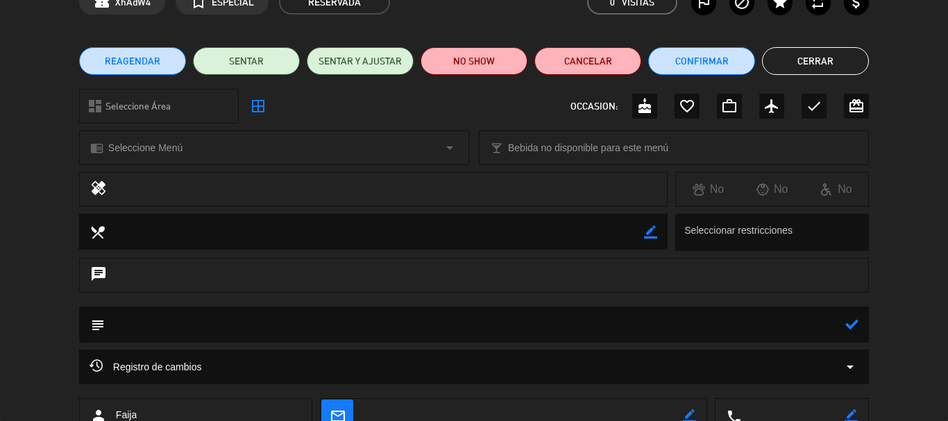
scroll to position [139, 0]
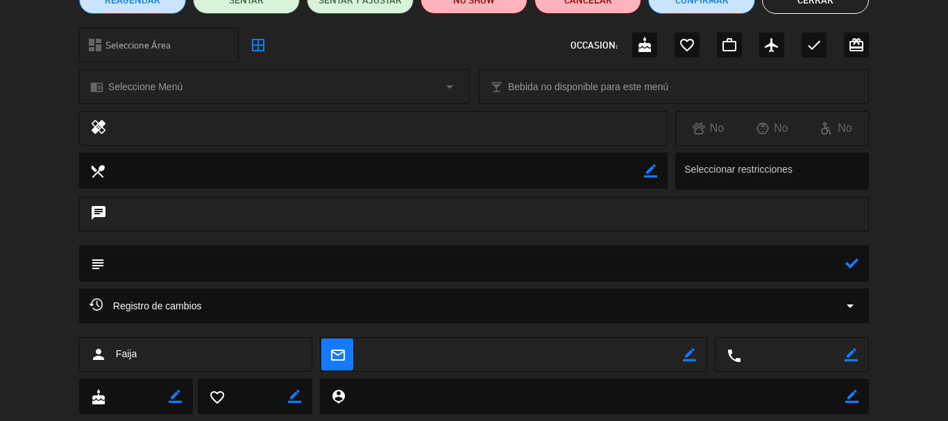
click at [549, 273] on textarea at bounding box center [475, 263] width 740 height 35
type textarea "100925 - VH - Italpast- Menu degus. Coordina ASM"
click at [855, 262] on icon at bounding box center [851, 263] width 13 height 13
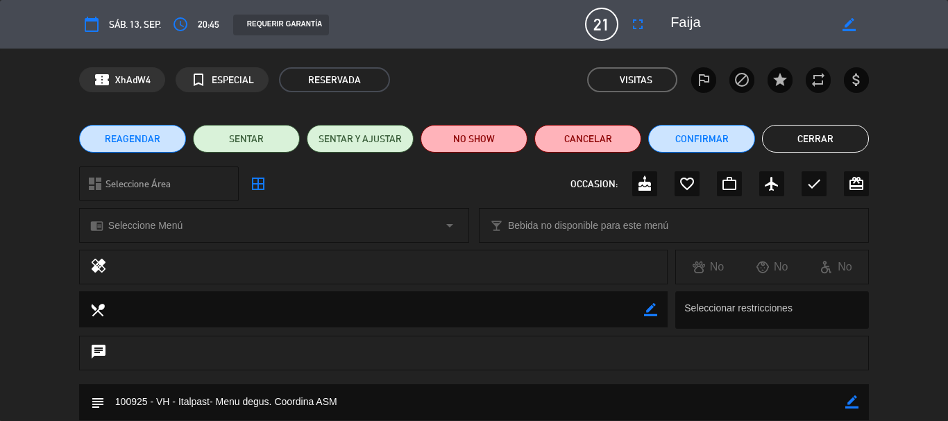
click at [817, 137] on button "Cerrar" at bounding box center [815, 139] width 107 height 28
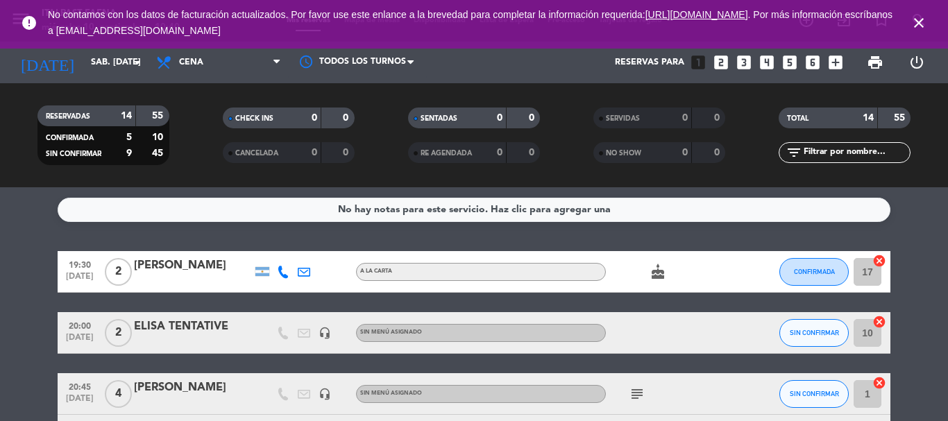
click at [919, 19] on icon "close" at bounding box center [918, 23] width 17 height 17
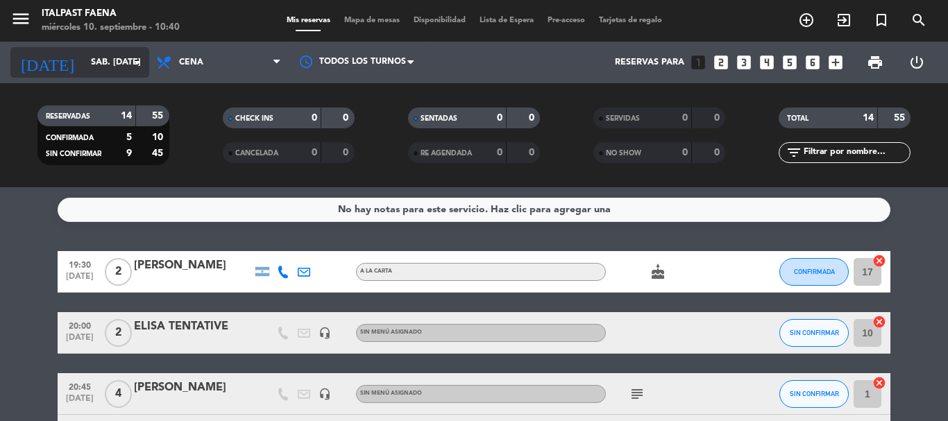
click at [84, 53] on input "sáb. [DATE]" at bounding box center [142, 63] width 117 height 24
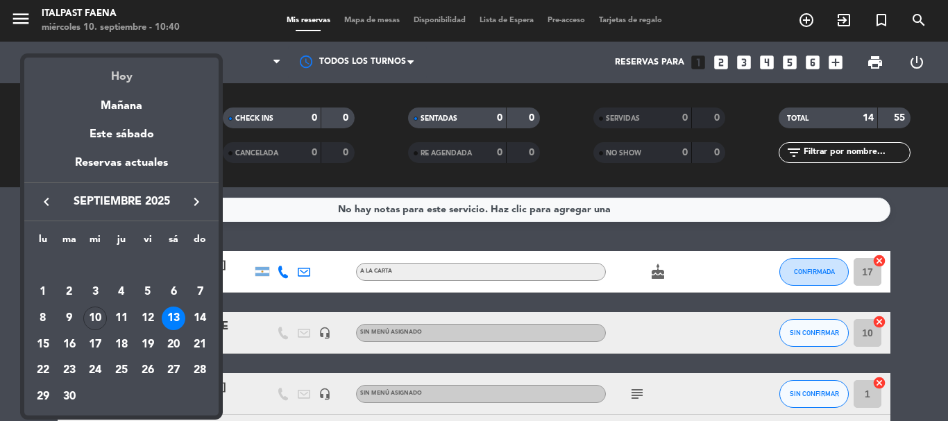
click at [104, 75] on div "Hoy" at bounding box center [121, 72] width 194 height 28
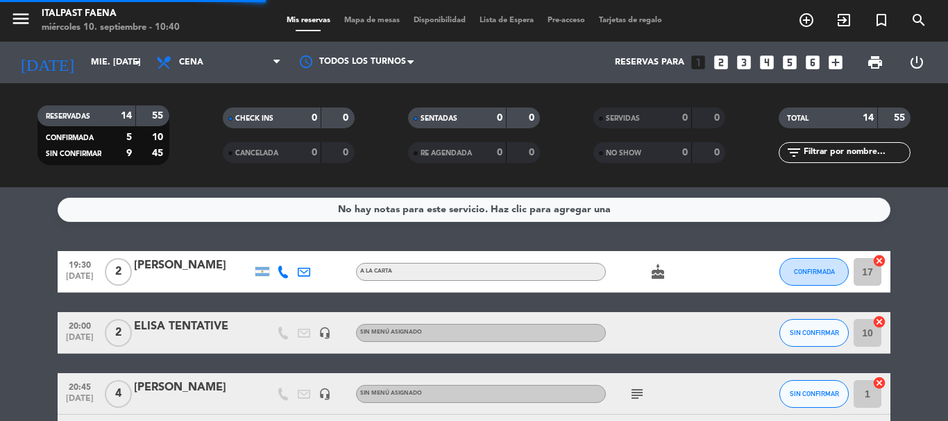
click at [35, 17] on span "menu" at bounding box center [25, 21] width 31 height 33
click at [26, 21] on icon "menu" at bounding box center [20, 18] width 21 height 21
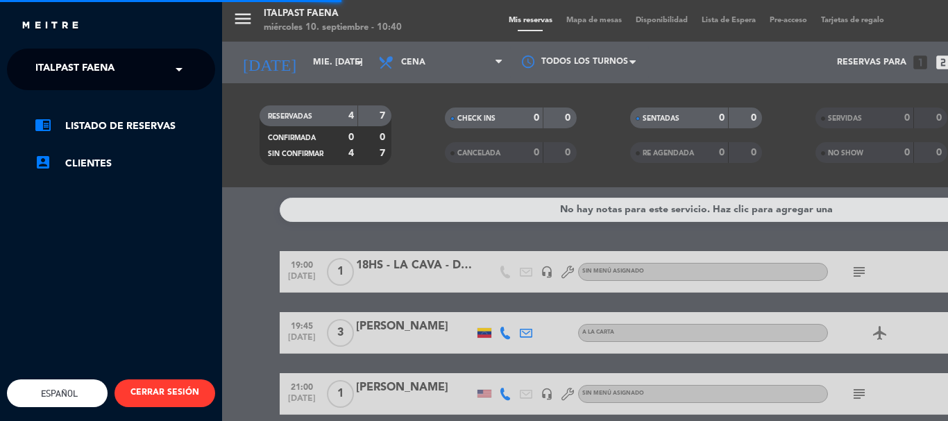
click at [78, 81] on span "Italpast Faena" at bounding box center [74, 69] width 79 height 29
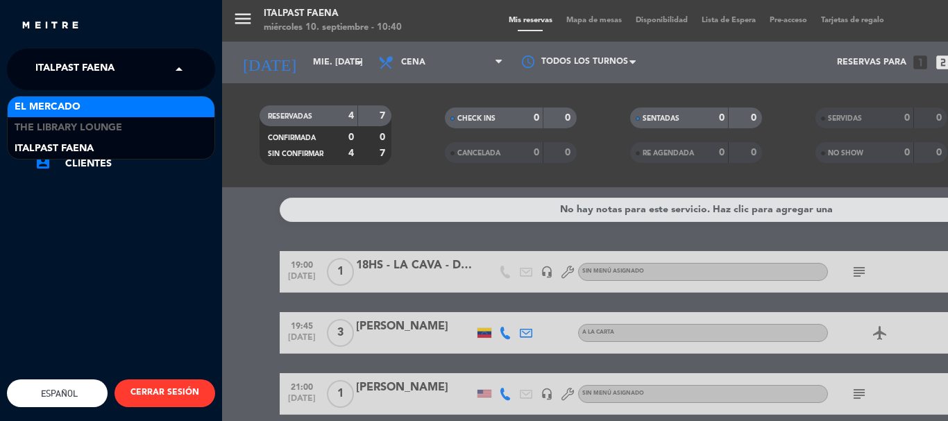
click at [69, 107] on span "El Mercado" at bounding box center [48, 107] width 66 height 16
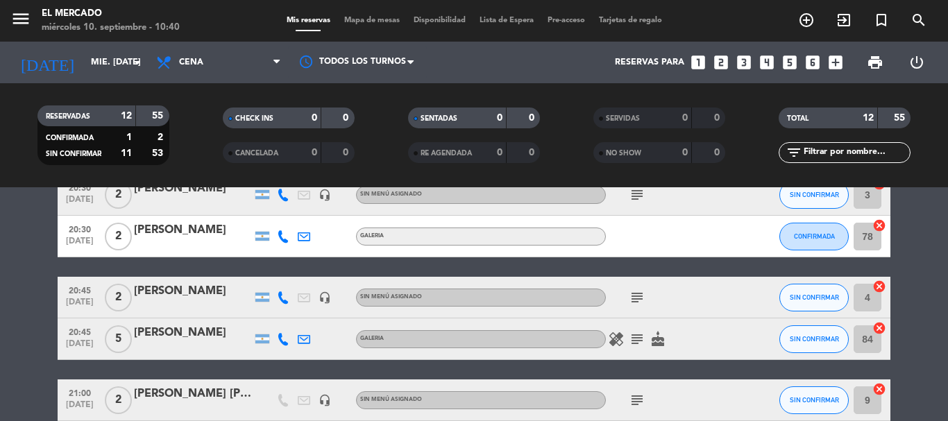
scroll to position [288, 0]
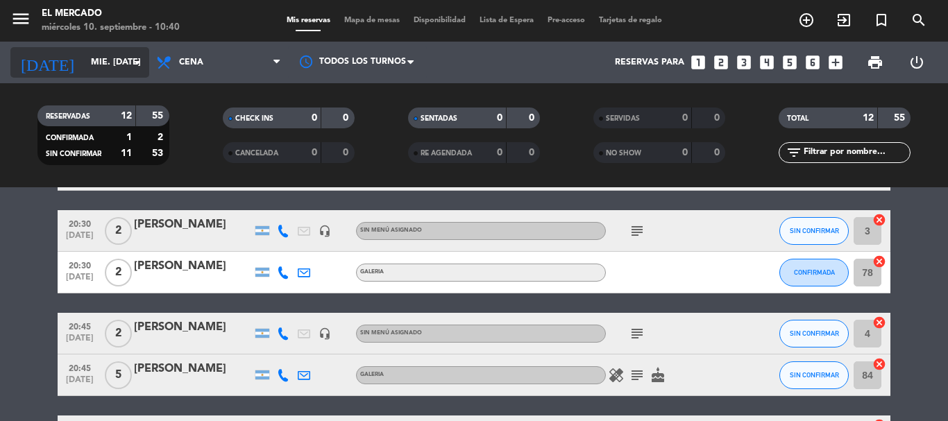
click at [64, 47] on div "[DATE] mié. [DATE] arrow_drop_down" at bounding box center [79, 62] width 139 height 31
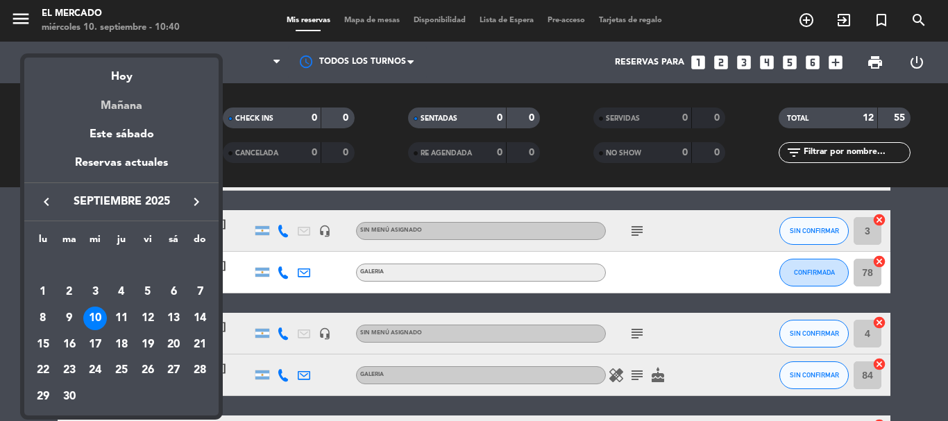
click at [130, 101] on div "Mañana" at bounding box center [121, 101] width 194 height 28
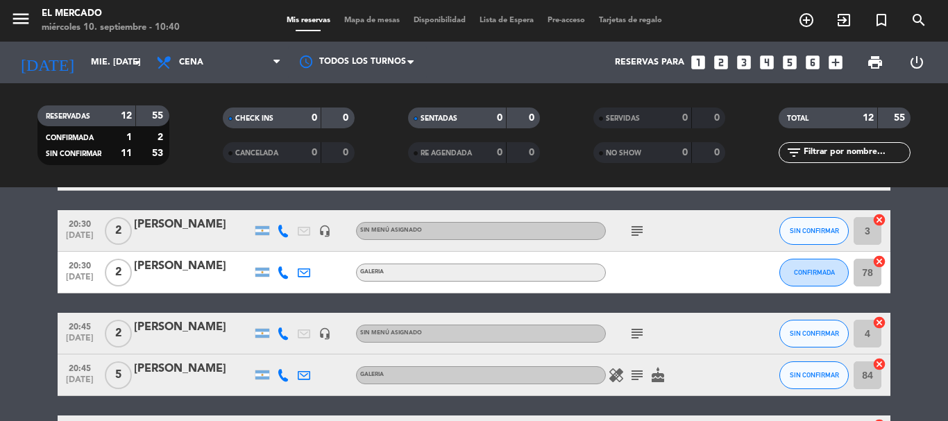
type input "[DEMOGRAPHIC_DATA] [DATE]"
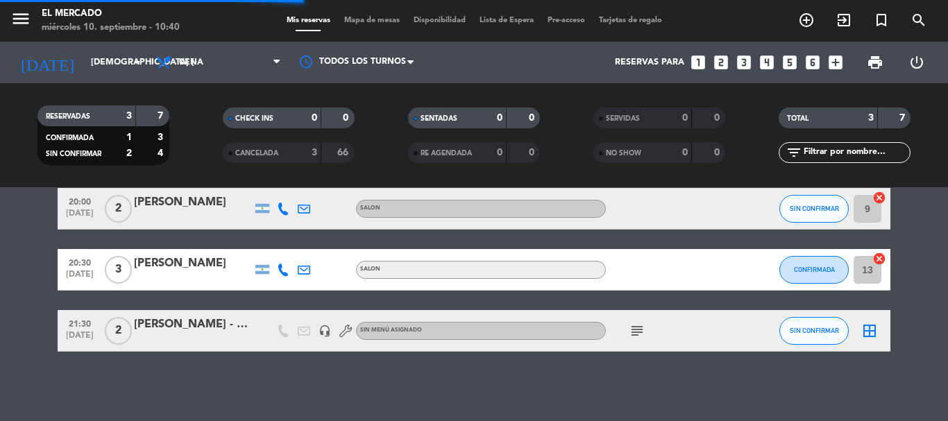
scroll to position [63, 0]
click at [192, 336] on div at bounding box center [193, 339] width 118 height 11
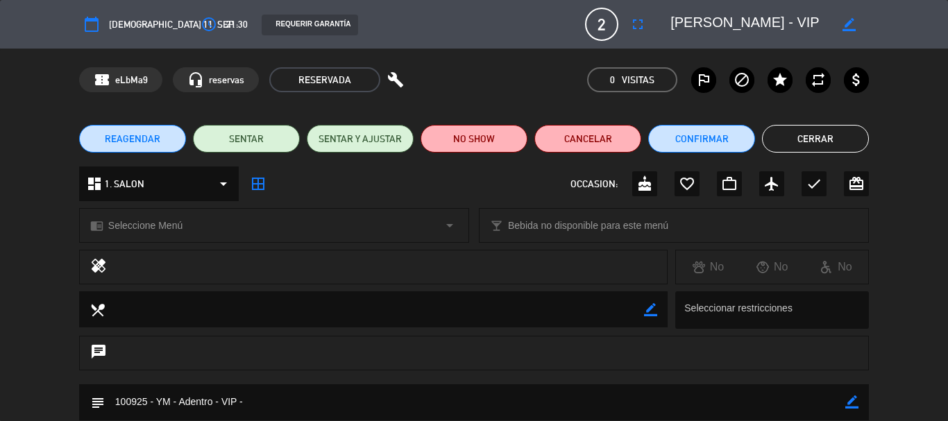
click at [852, 401] on icon "border_color" at bounding box center [851, 402] width 13 height 13
click at [800, 398] on textarea at bounding box center [475, 401] width 740 height 35
type textarea "100925 - YM - Adentro - VIP - [PERSON_NAME] -"
click at [849, 407] on icon at bounding box center [851, 402] width 13 height 13
click at [818, 137] on button "Cerrar" at bounding box center [815, 139] width 107 height 28
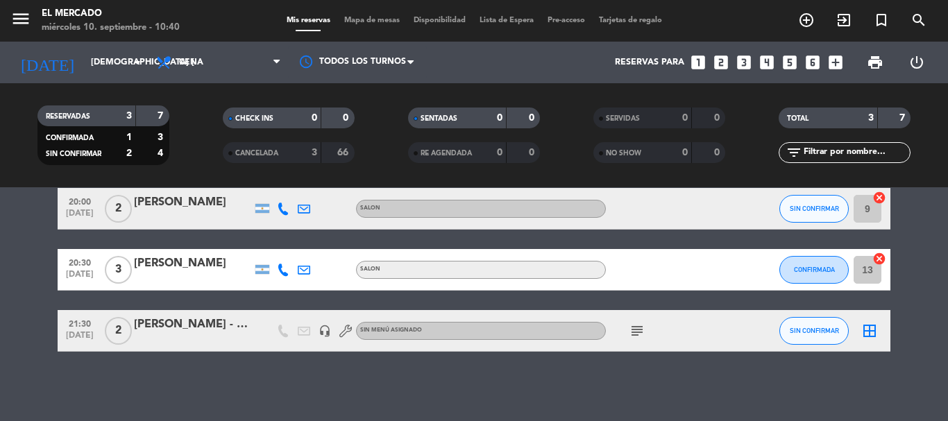
click at [874, 339] on span "border_all" at bounding box center [869, 331] width 17 height 17
click at [872, 328] on icon "border_all" at bounding box center [869, 331] width 17 height 17
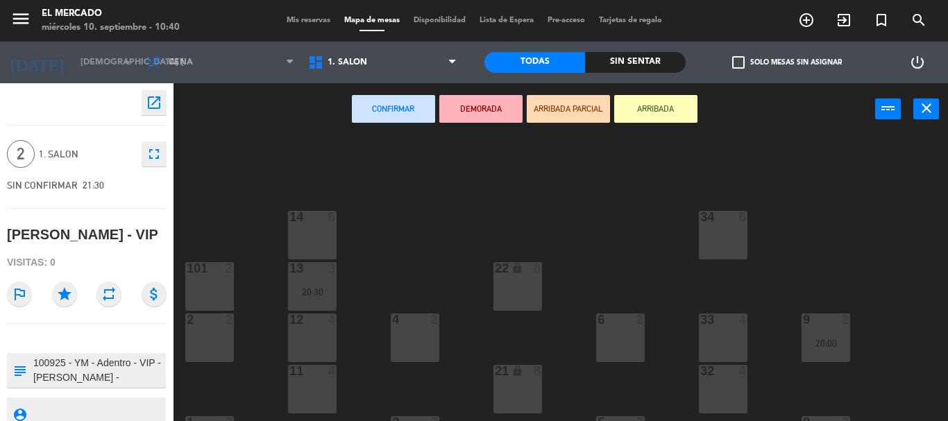
click at [409, 330] on div "4 2" at bounding box center [415, 338] width 49 height 49
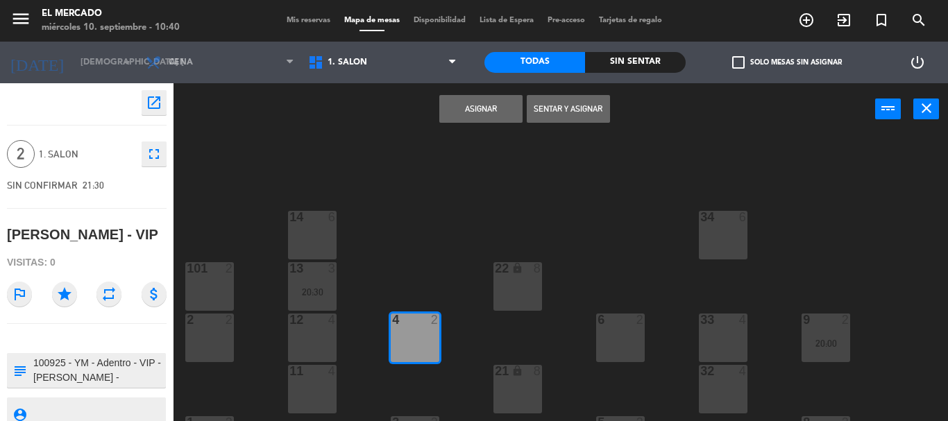
click at [484, 109] on button "Asignar" at bounding box center [480, 109] width 83 height 28
